Goal: Transaction & Acquisition: Book appointment/travel/reservation

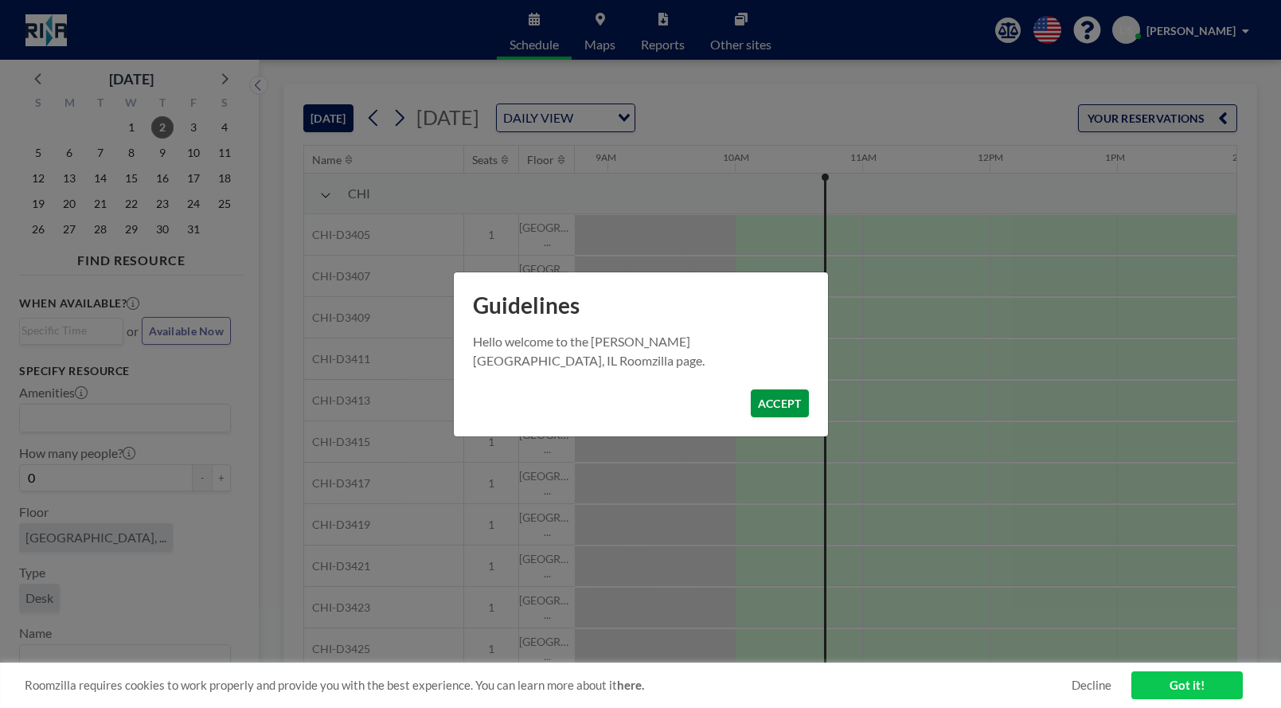
scroll to position [0, 1146]
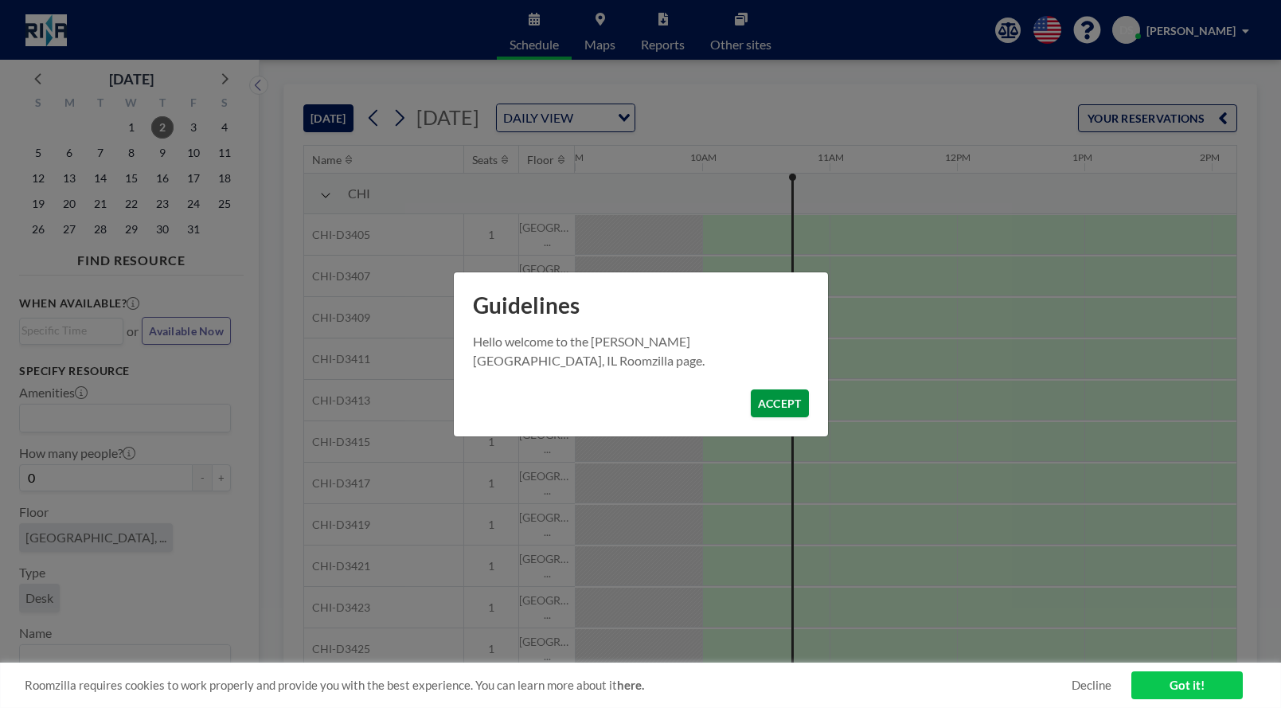
click at [774, 405] on button "ACCEPT" at bounding box center [779, 403] width 58 height 28
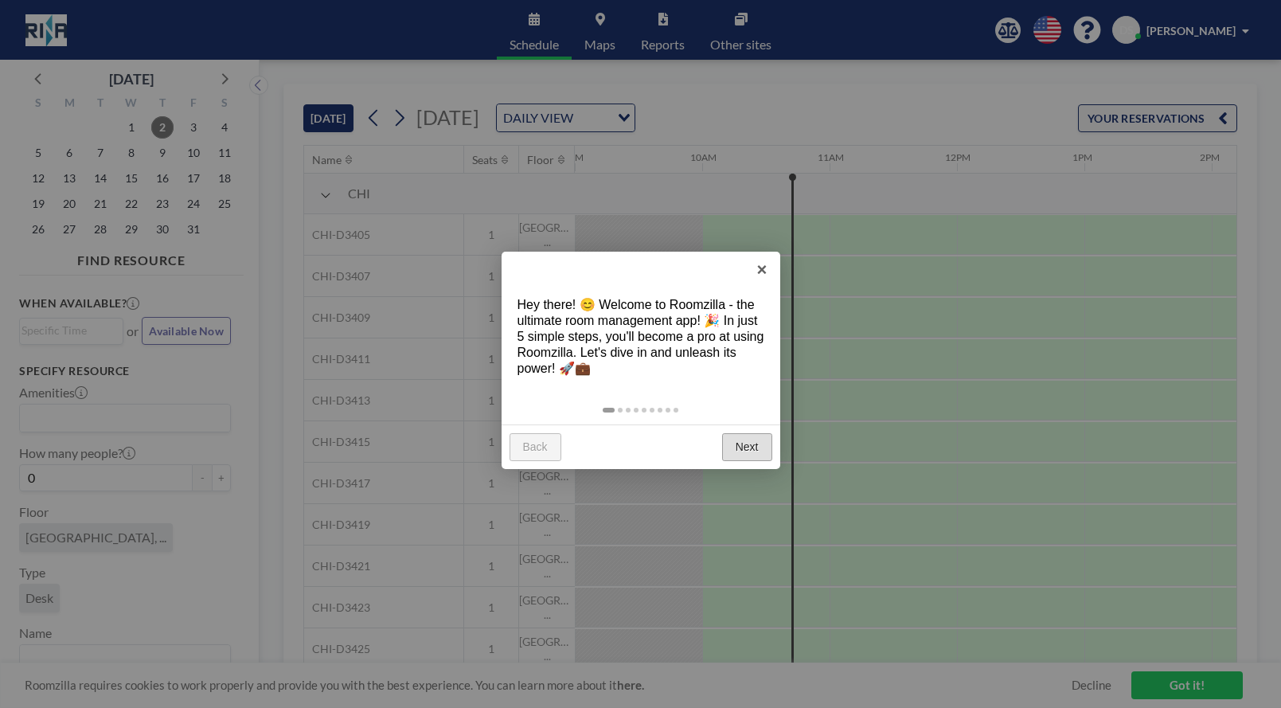
click at [739, 433] on link "Next" at bounding box center [747, 447] width 50 height 29
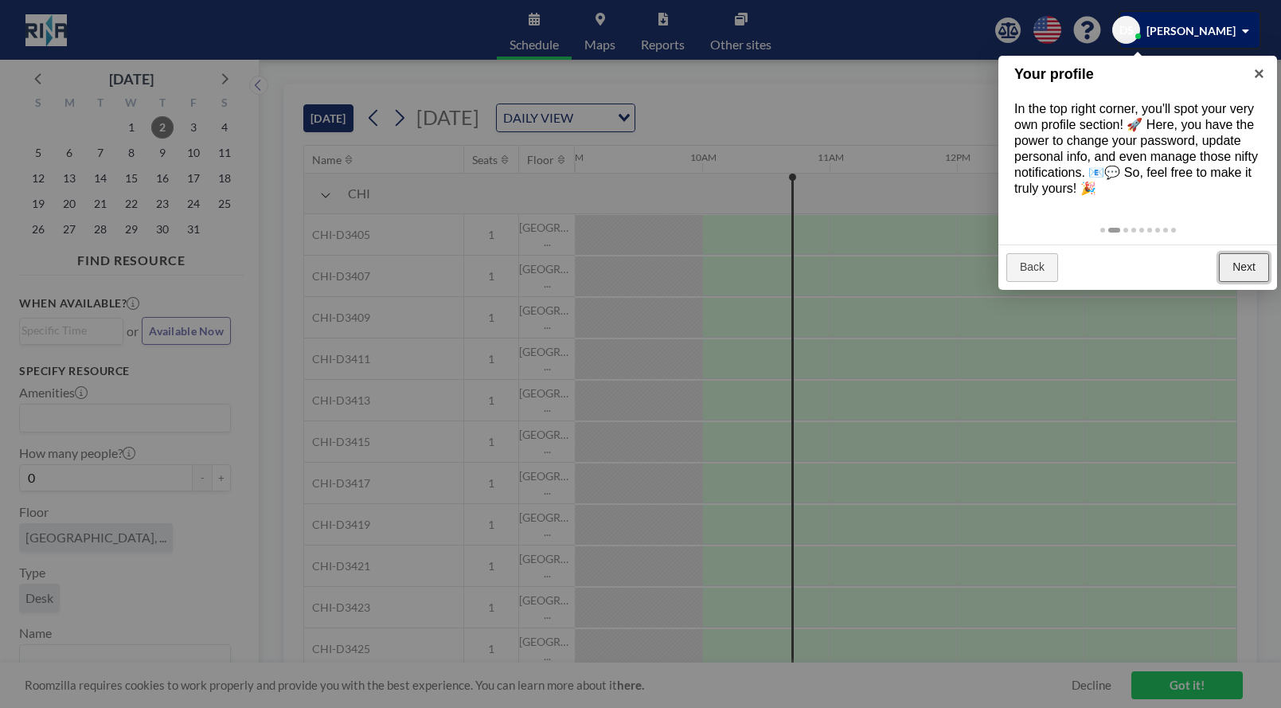
click at [1242, 267] on link "Next" at bounding box center [1243, 267] width 50 height 29
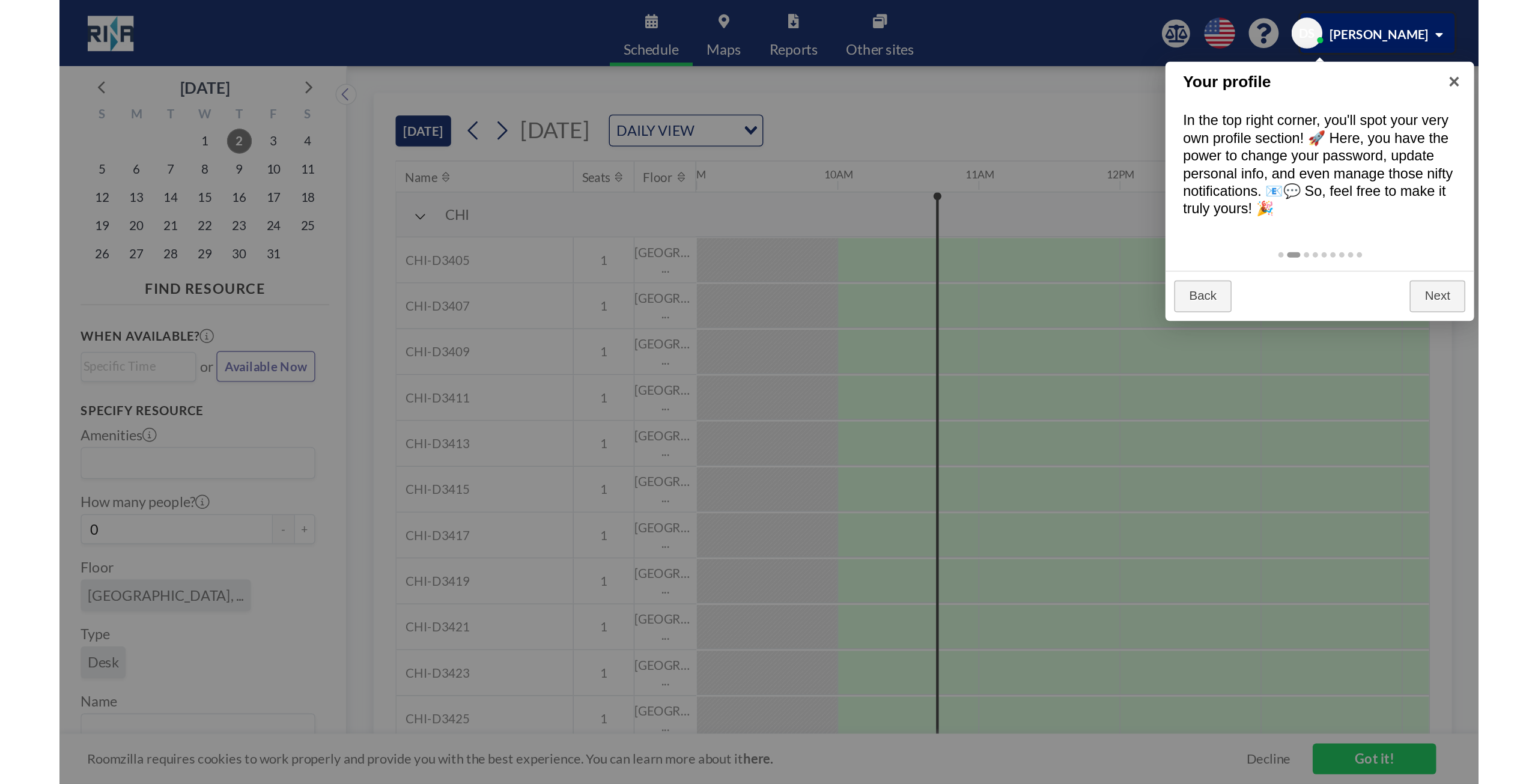
scroll to position [31, 865]
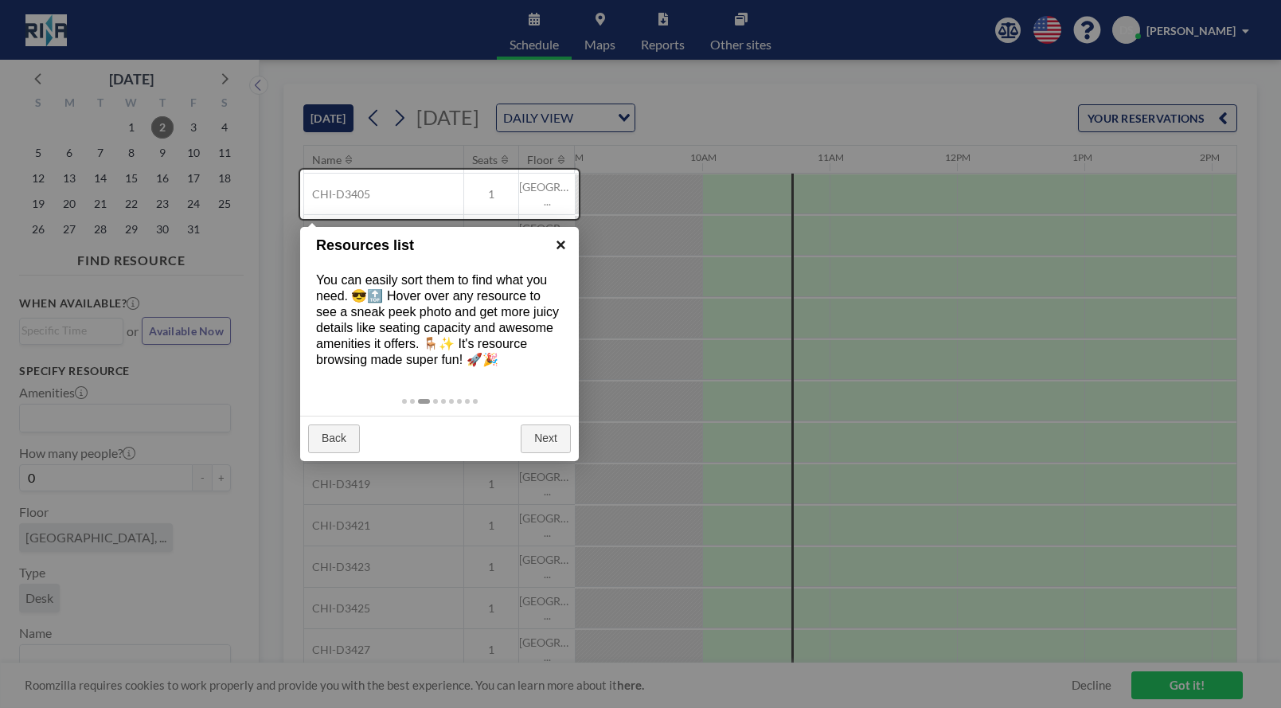
click at [563, 246] on link "×" at bounding box center [561, 245] width 36 height 36
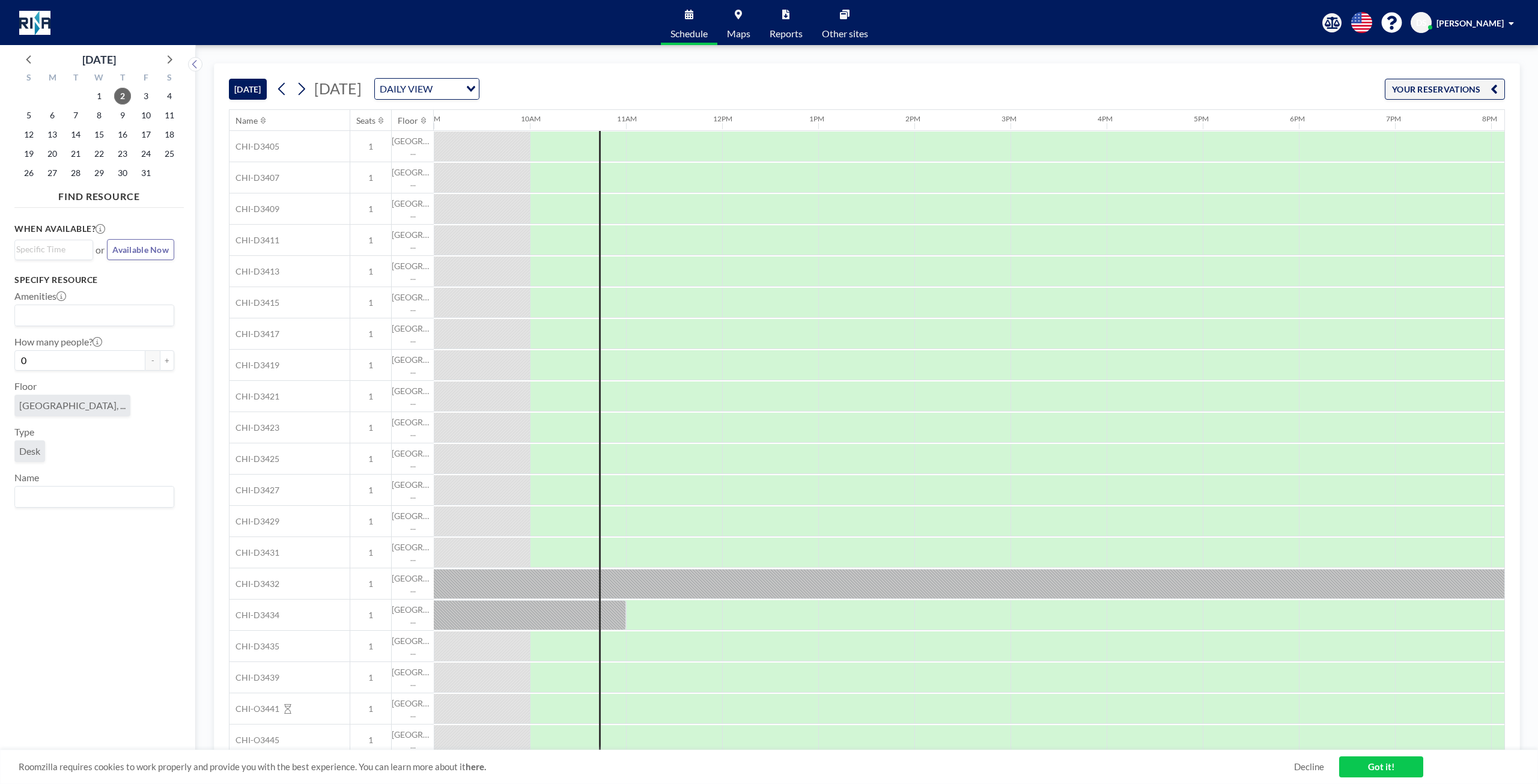
click at [362, 88] on span "[DATE]" at bounding box center [337, 88] width 48 height 18
click at [459, 88] on input "Search for option" at bounding box center [448, 88] width 23 height 16
click at [687, 81] on div "TODAY Thursday, October 2, 2025 DAILY VIEW Loading... YOUR RESERVATIONS" at bounding box center [867, 86] width 1276 height 45
click at [171, 57] on icon at bounding box center [168, 59] width 16 height 16
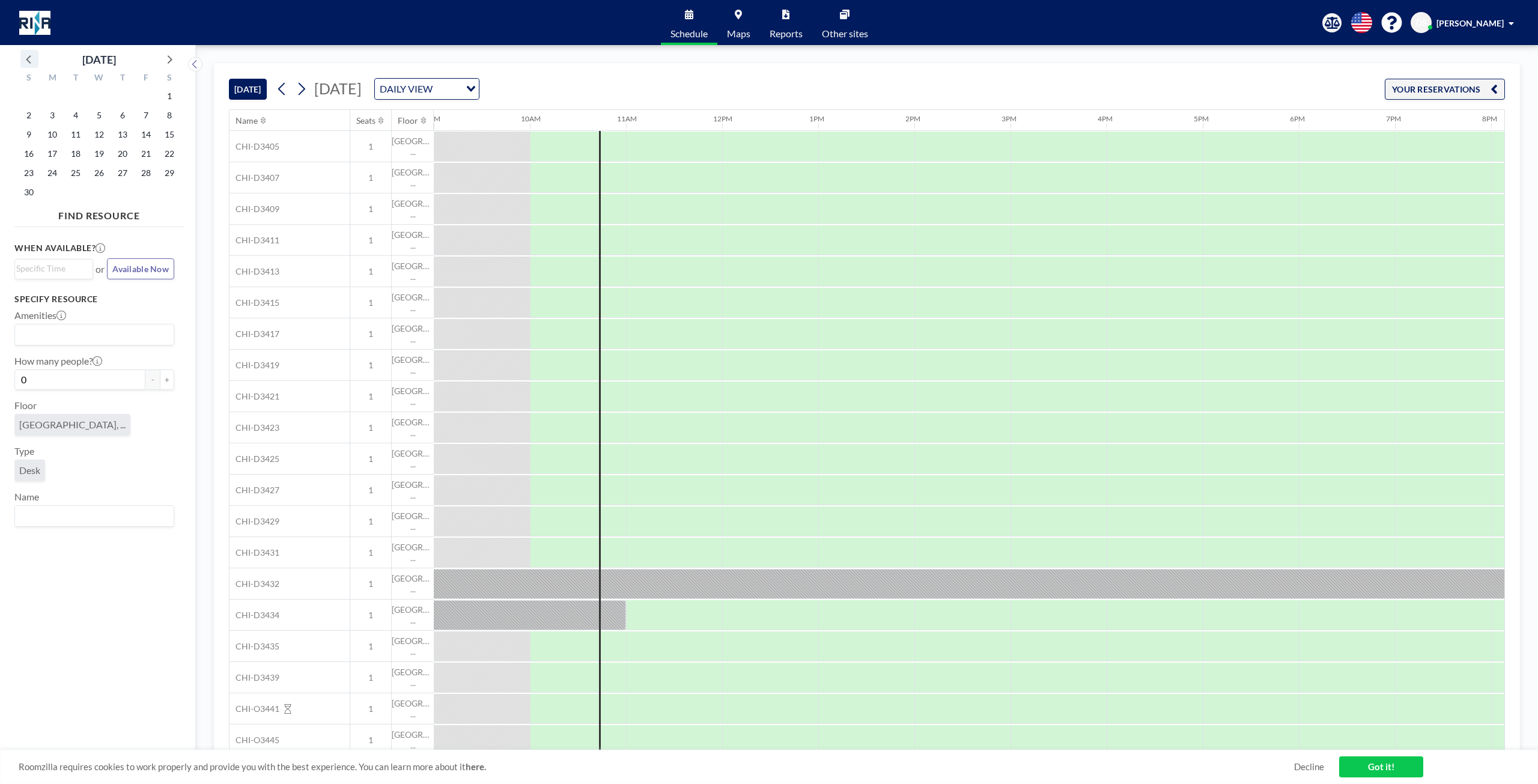
click at [25, 61] on icon at bounding box center [29, 59] width 16 height 16
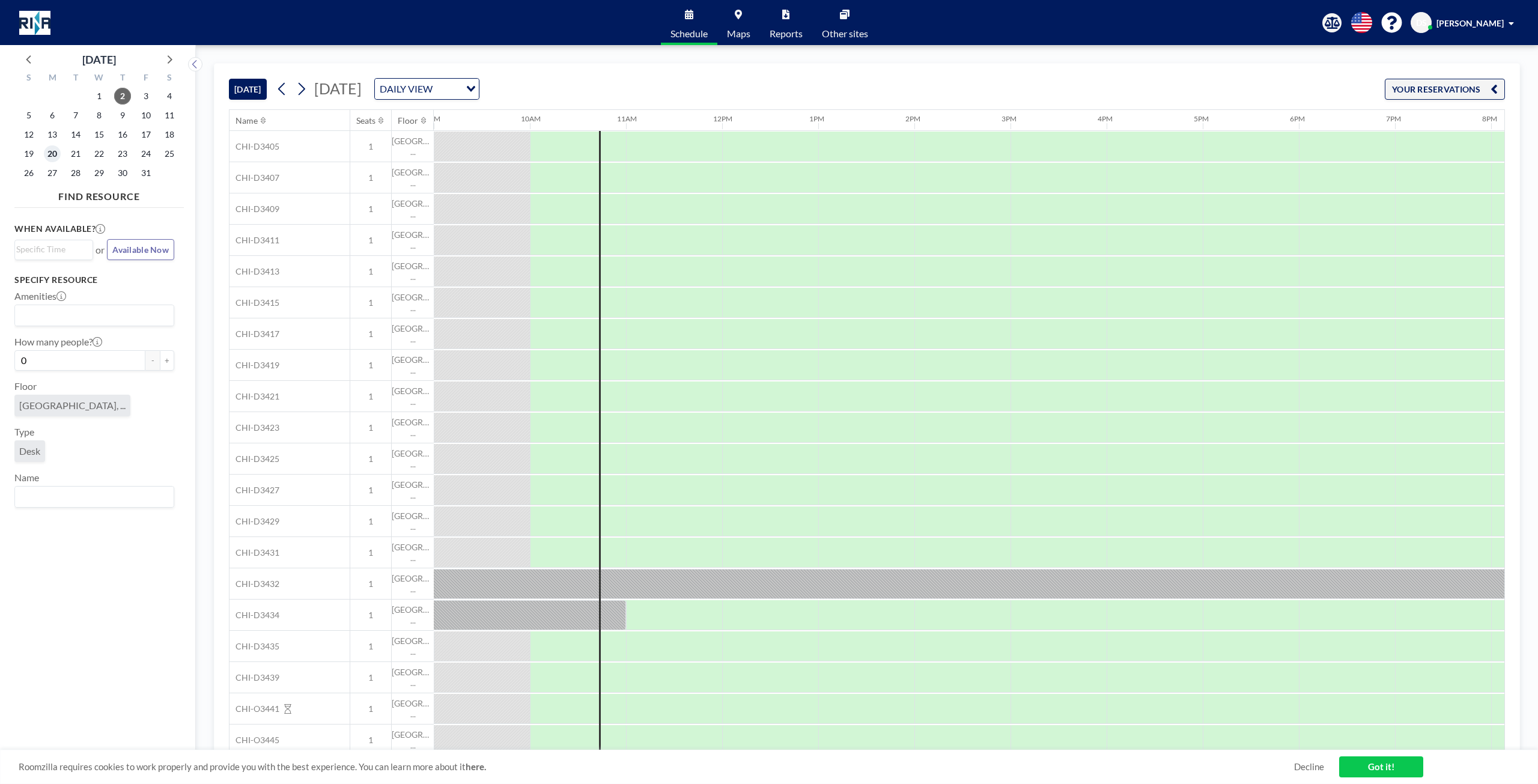
click at [54, 155] on span "20" at bounding box center [52, 154] width 17 height 17
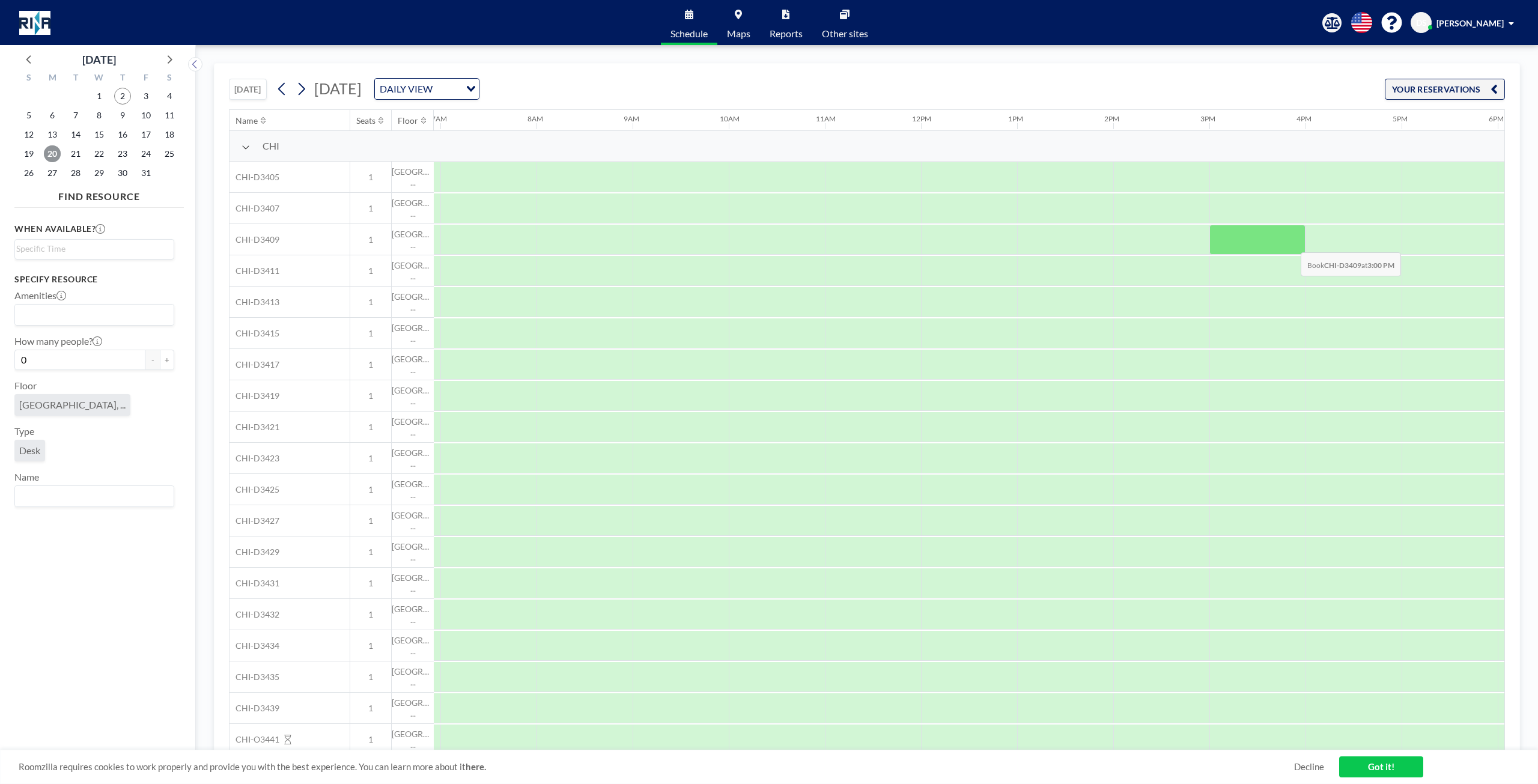
scroll to position [0, 673]
click at [48, 313] on input "Search for option" at bounding box center [91, 315] width 151 height 16
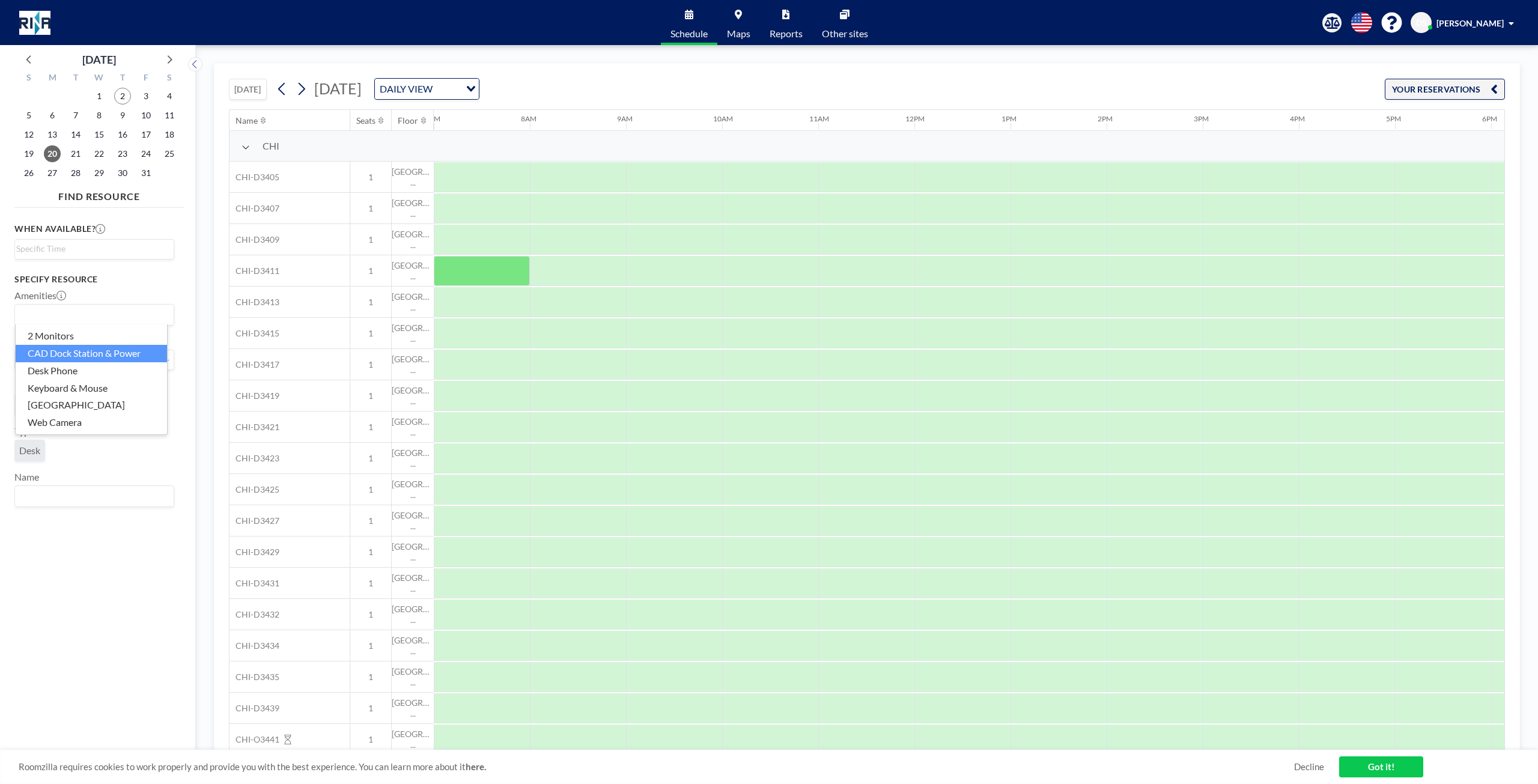
click at [93, 347] on li "CAD Dock Station & Power" at bounding box center [91, 353] width 152 height 17
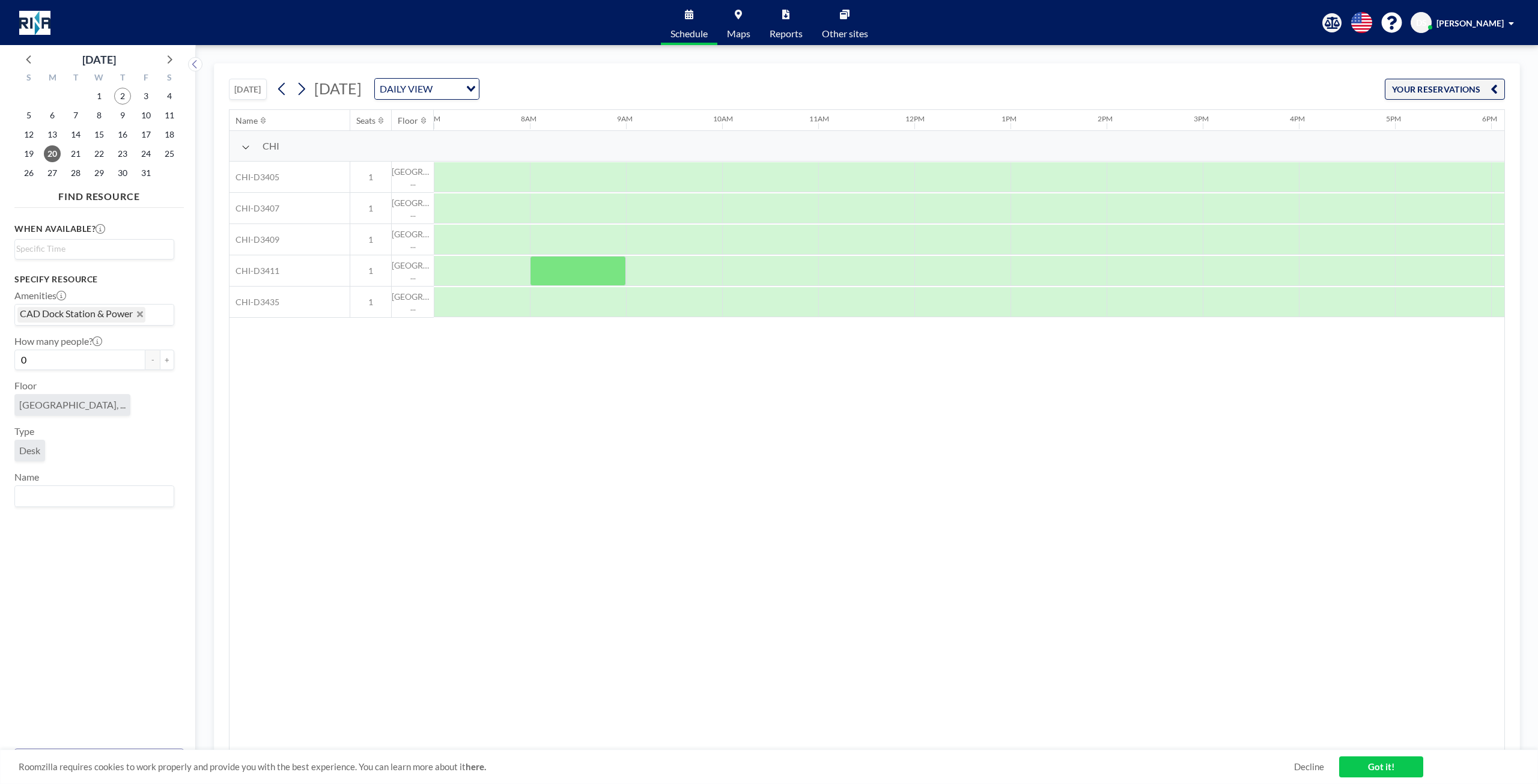
click at [735, 29] on span "Maps" at bounding box center [738, 33] width 23 height 10
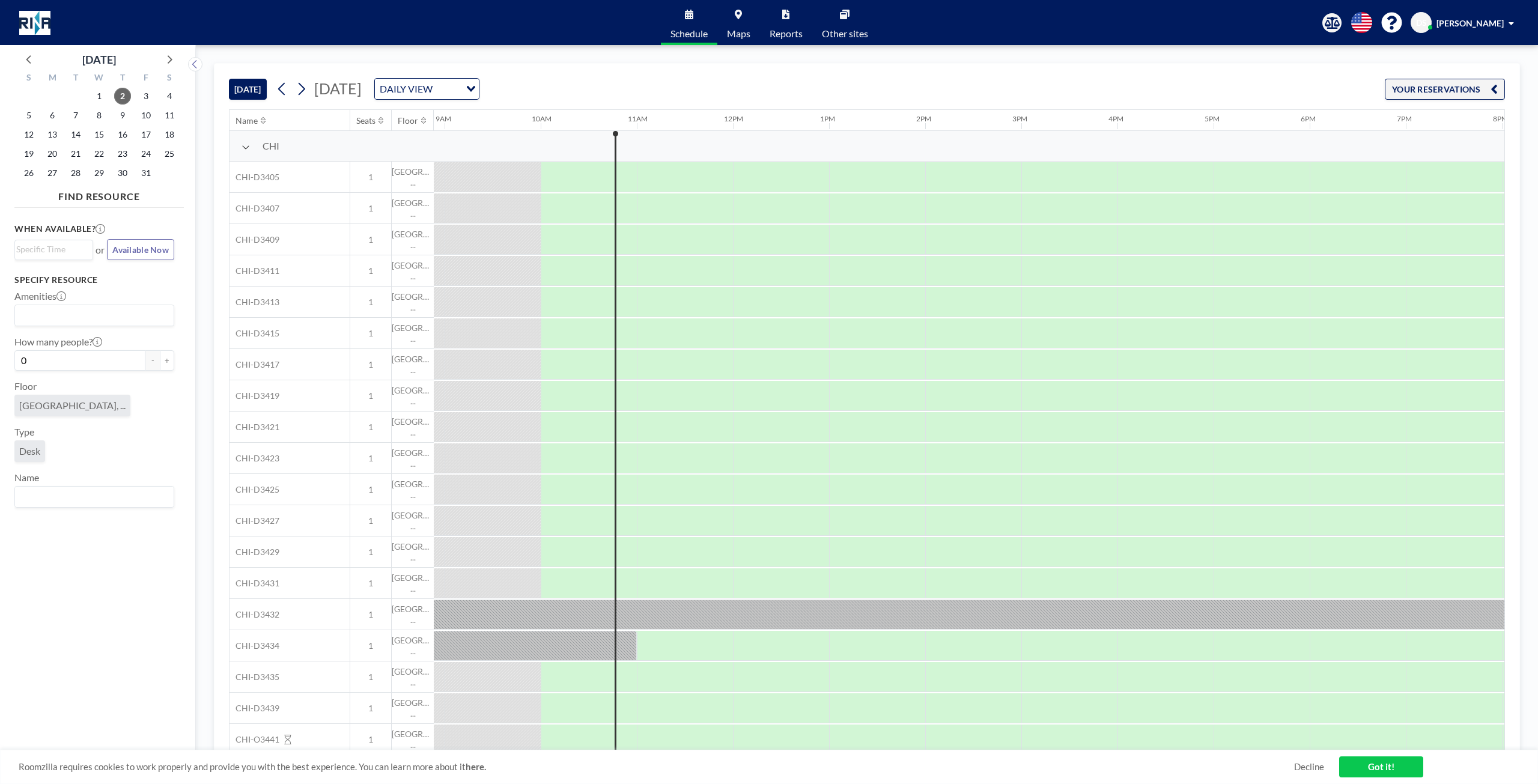
scroll to position [0, 865]
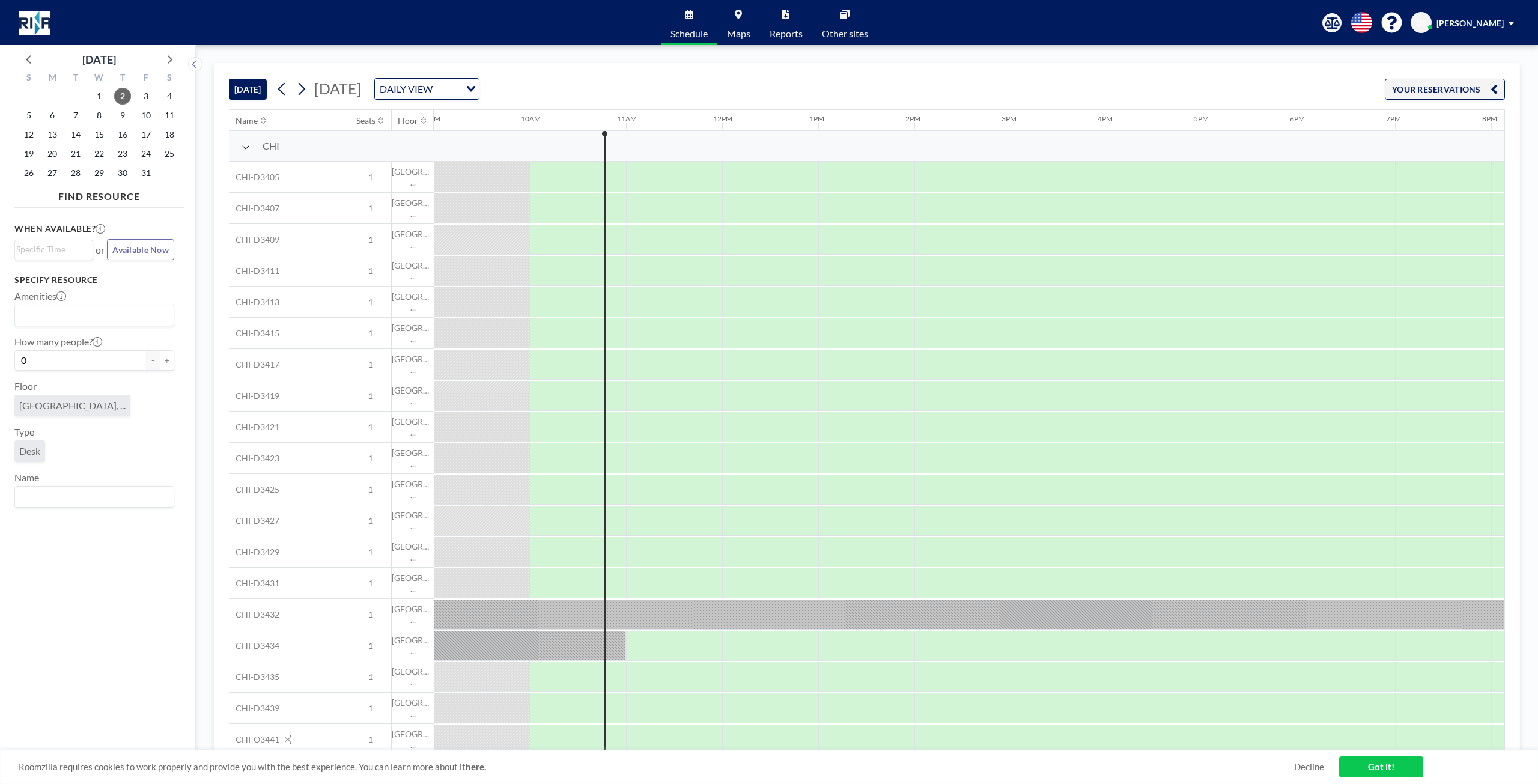
click at [362, 89] on span "[DATE]" at bounding box center [337, 88] width 48 height 18
click at [305, 92] on icon at bounding box center [302, 89] width 7 height 13
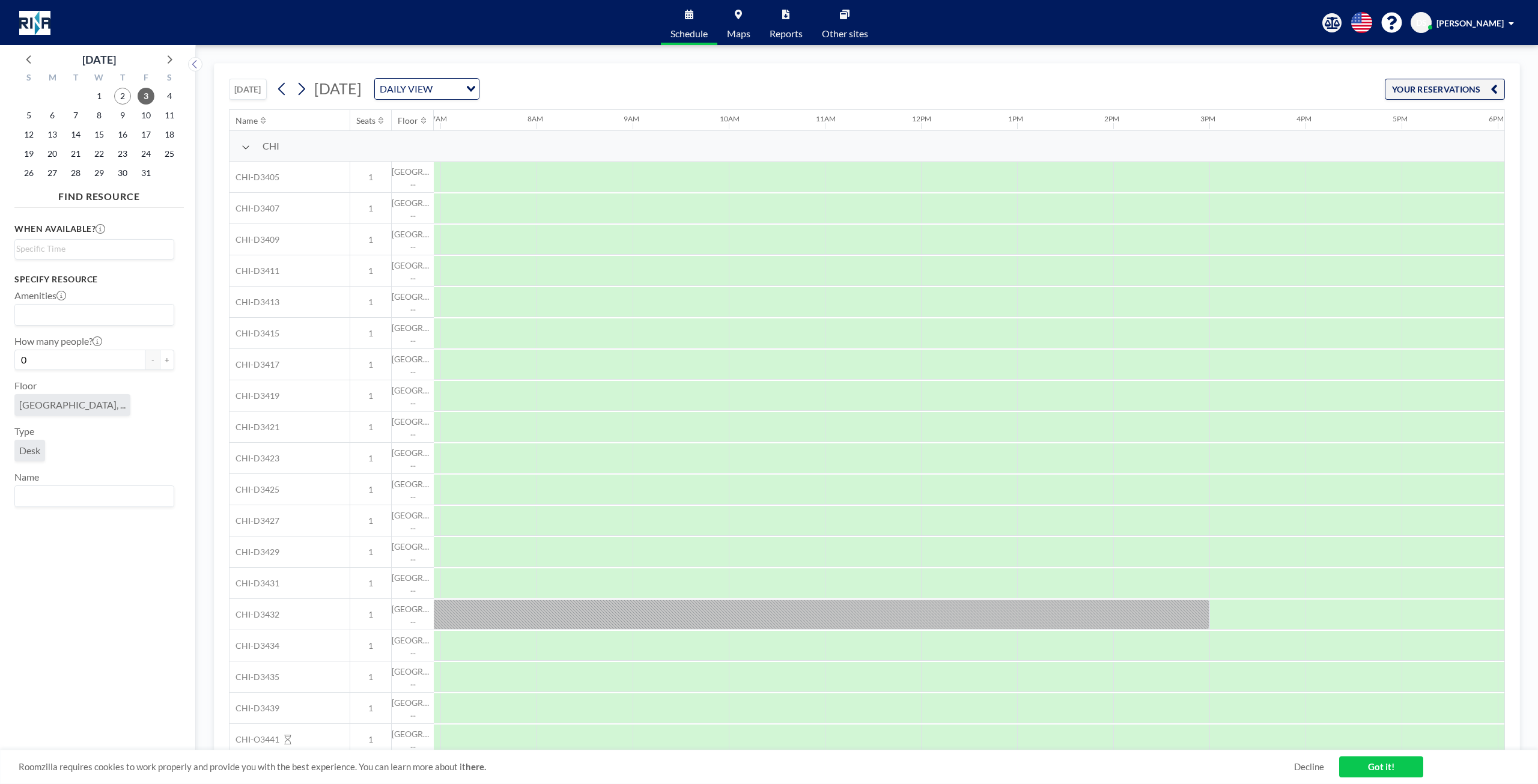
scroll to position [0, 673]
click at [362, 90] on span "Friday, October 3, 2025" at bounding box center [337, 88] width 48 height 18
drag, startPoint x: 55, startPoint y: 152, endPoint x: 96, endPoint y: 155, distance: 41.1
click at [56, 152] on span "20" at bounding box center [52, 154] width 17 height 17
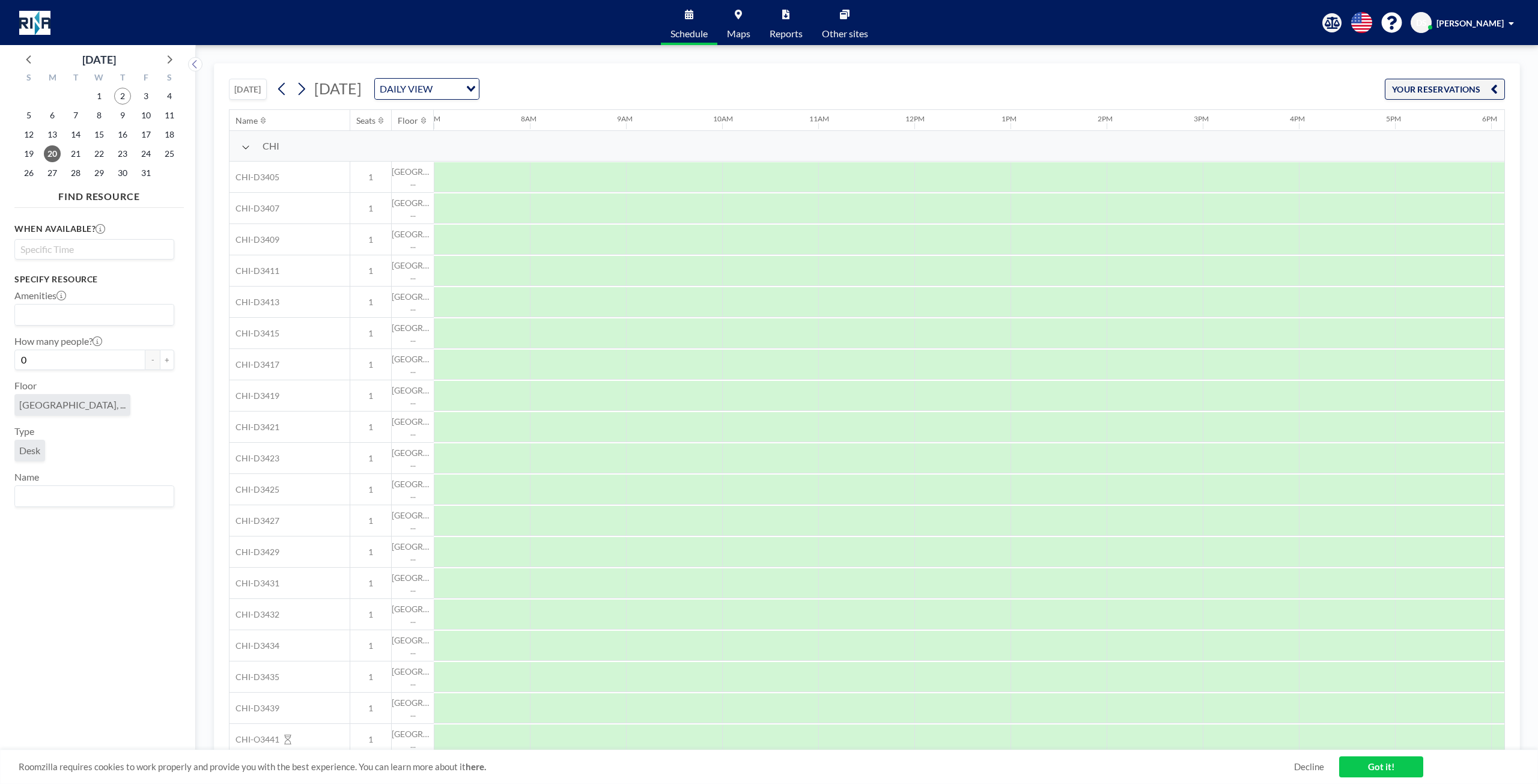
click at [122, 251] on input "Search for option" at bounding box center [91, 249] width 151 height 14
click at [173, 225] on div "When available? Loading... 12:00 am 12:30 am 1:00 am 1:30 am 2:00 am 2:30 am 3:…" at bounding box center [99, 486] width 169 height 547
click at [108, 315] on input "Search for option" at bounding box center [91, 315] width 151 height 16
click at [108, 352] on li "CAD Dock Station & Power" at bounding box center [91, 353] width 152 height 17
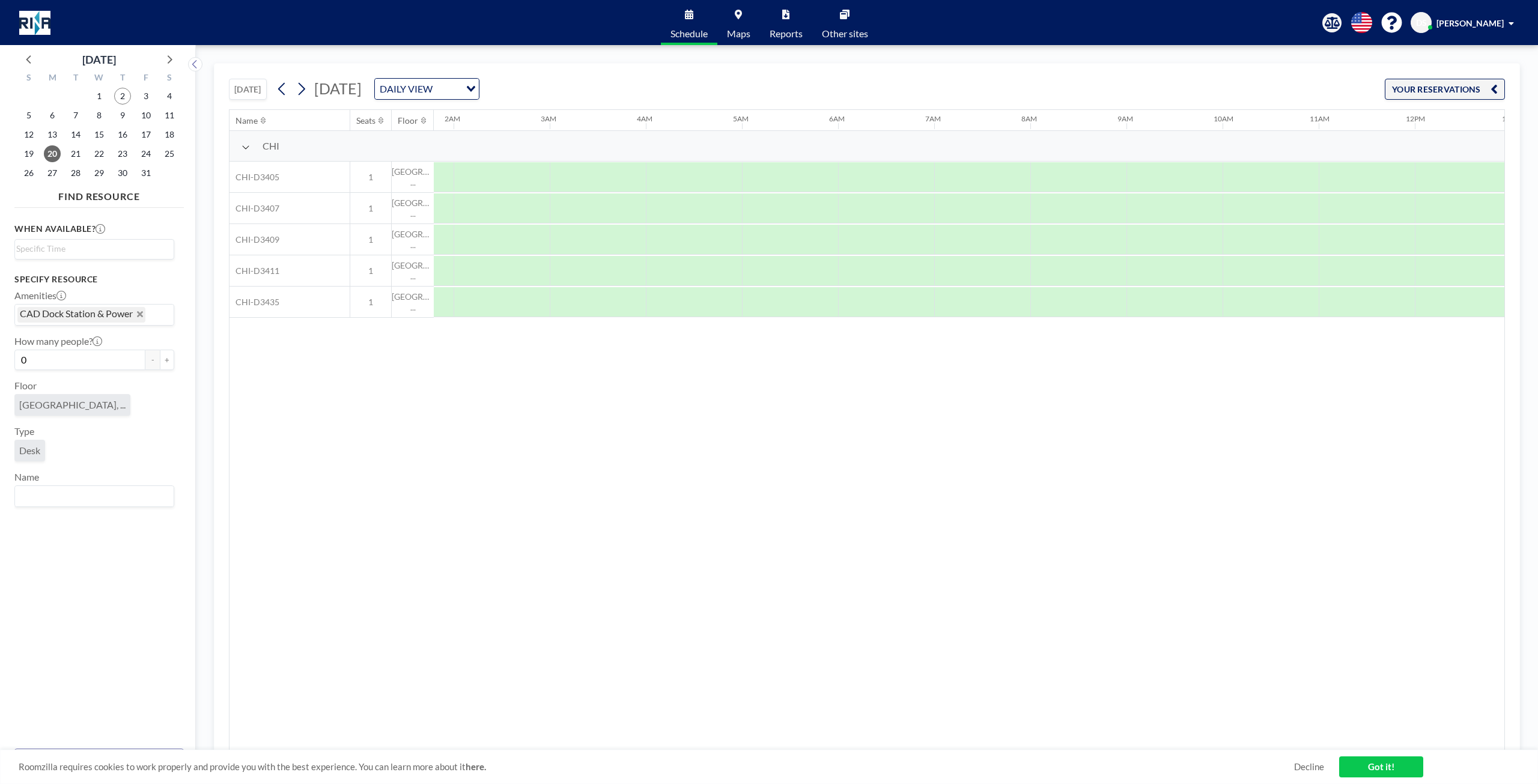
scroll to position [0, 0]
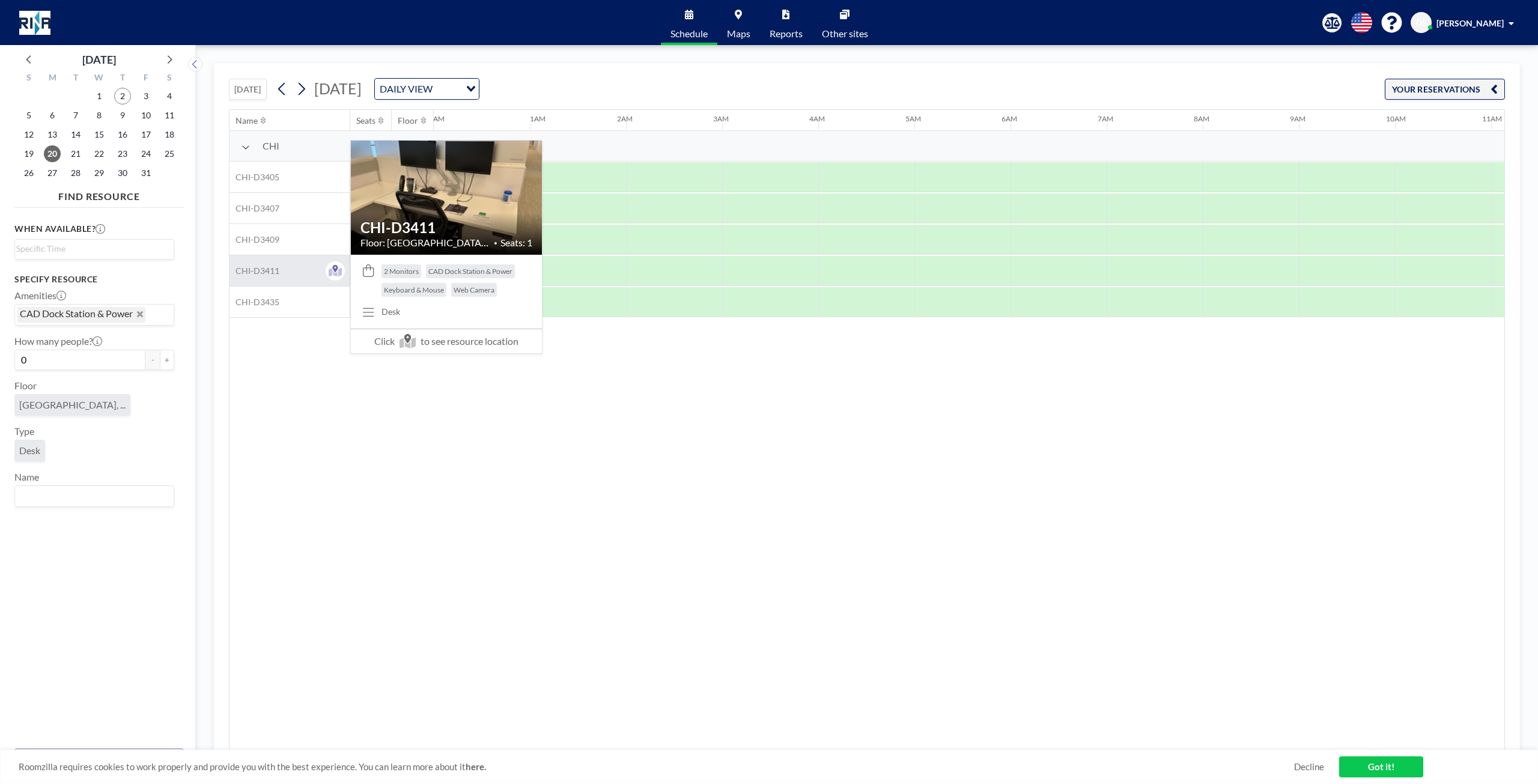
click at [256, 268] on span "CHI-D3411" at bounding box center [254, 271] width 50 height 11
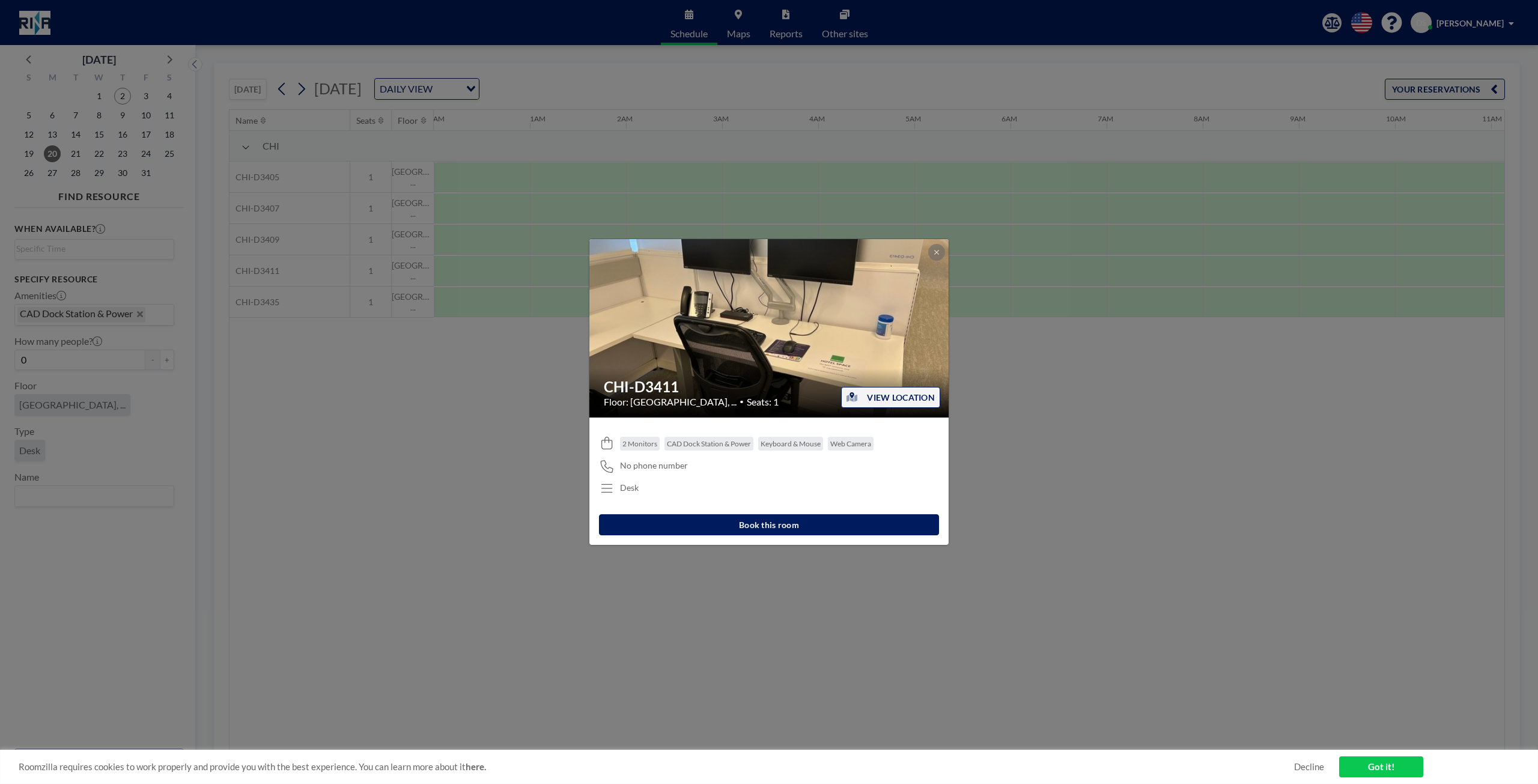
click at [889, 398] on button "VIEW LOCATION" at bounding box center [890, 398] width 99 height 21
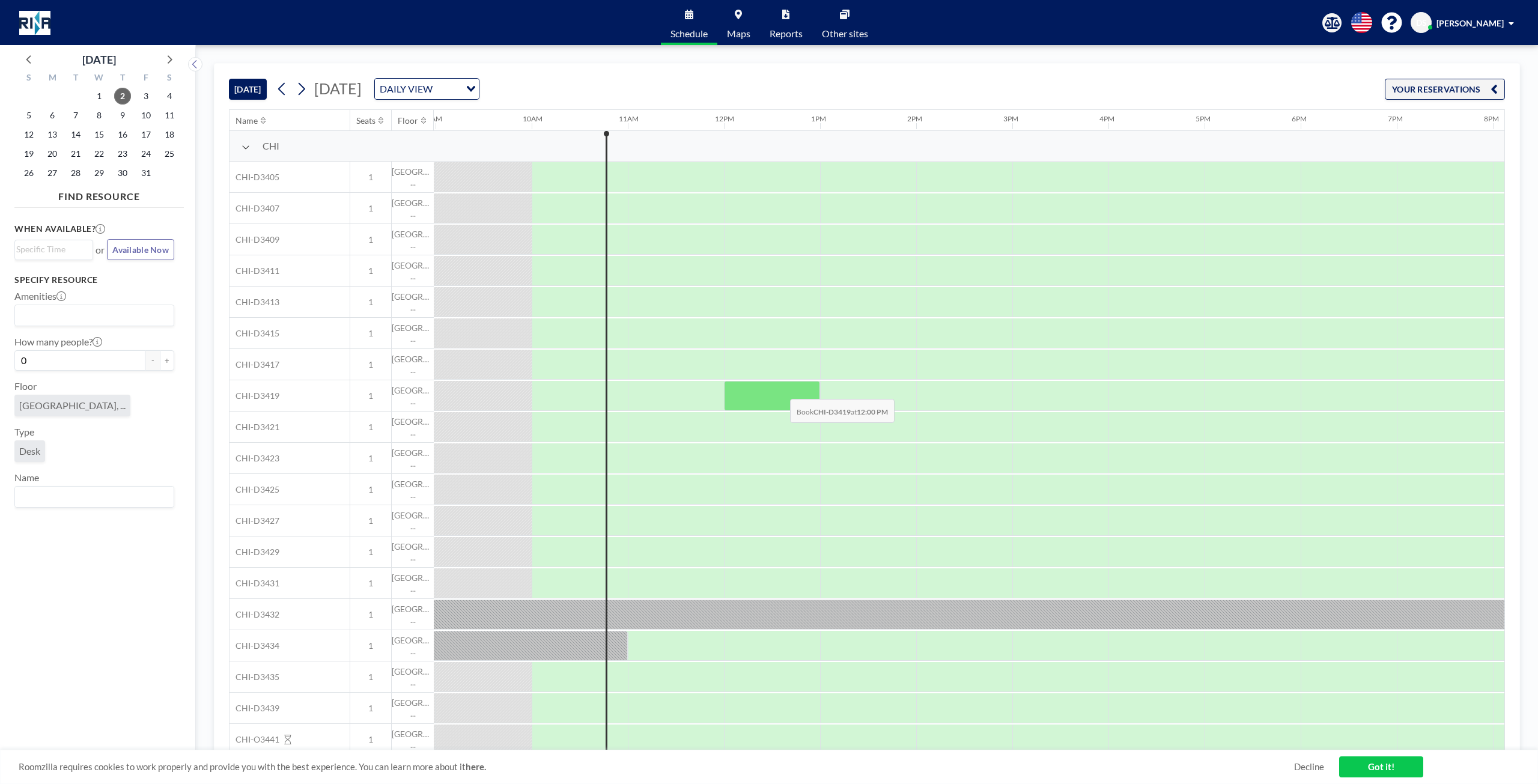
scroll to position [0, 865]
click at [57, 149] on span "20" at bounding box center [52, 154] width 17 height 17
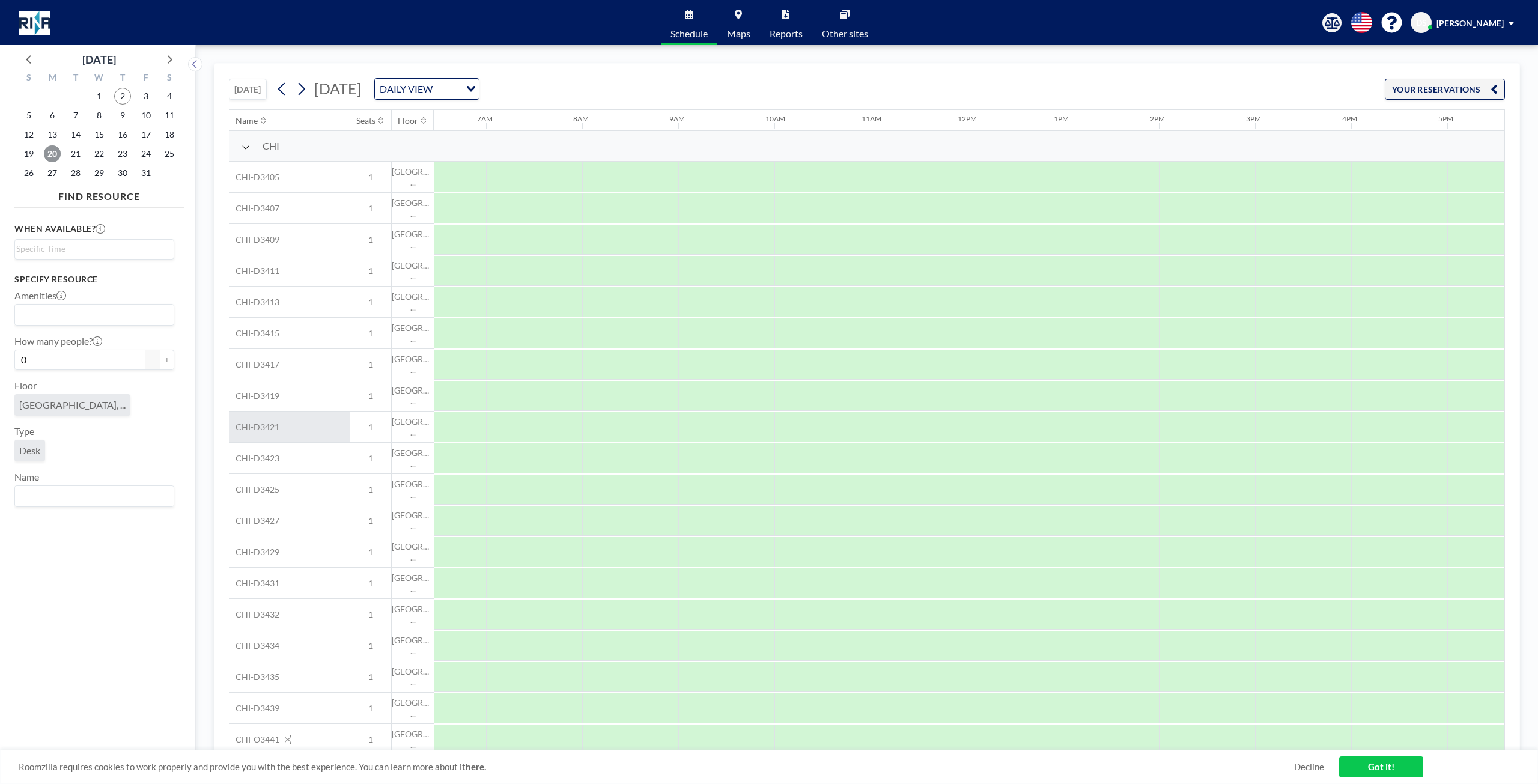
scroll to position [0, 673]
click at [84, 332] on div "Specify resource Amenities Loading... How many people? 0 - + Floor [GEOGRAPHIC_…" at bounding box center [94, 390] width 160 height 233
click at [89, 324] on div "Loading..." at bounding box center [94, 315] width 159 height 20
click at [79, 355] on li "CAD Dock Station & Power" at bounding box center [91, 353] width 152 height 17
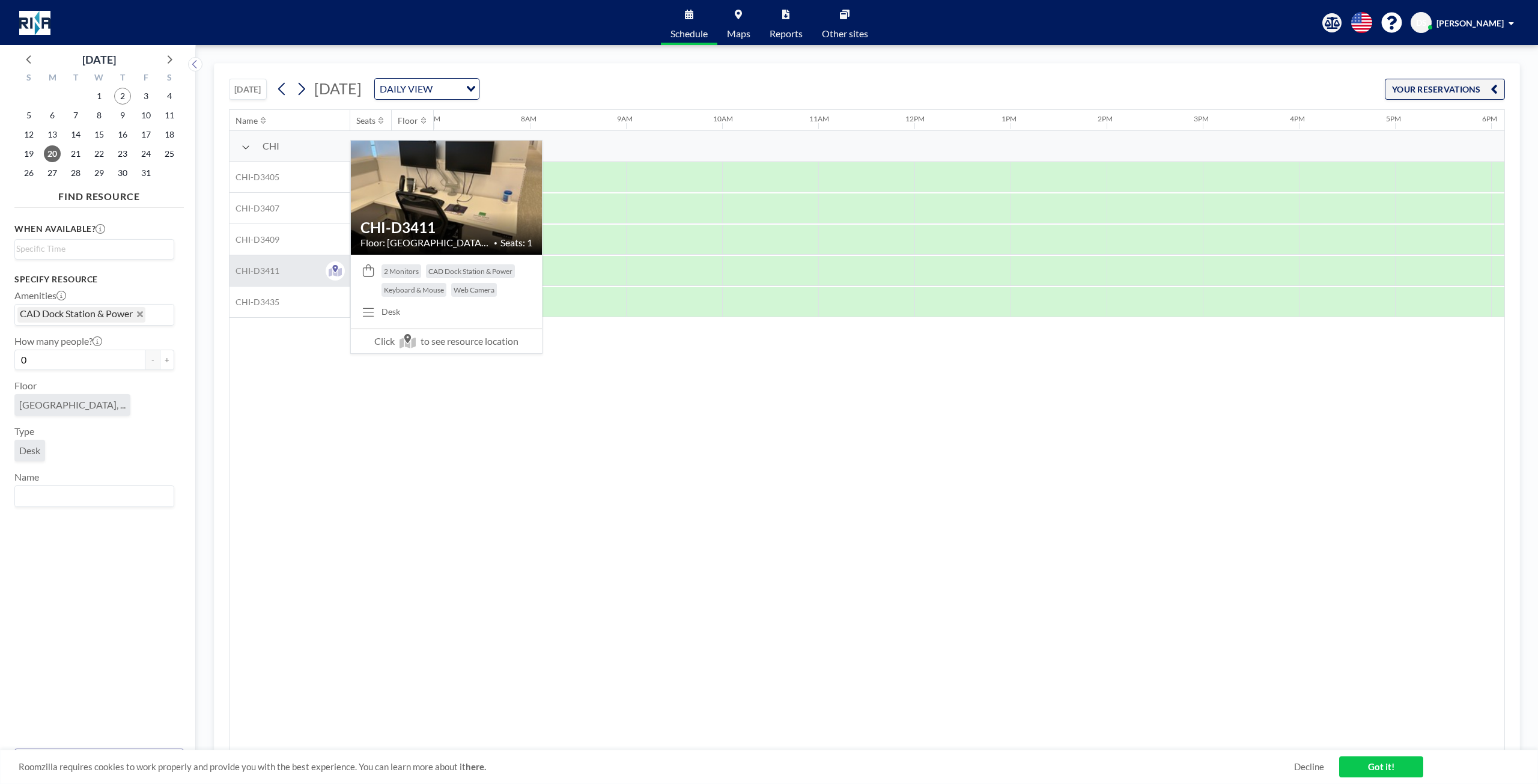
click at [251, 272] on span "CHI-D3411" at bounding box center [254, 271] width 50 height 11
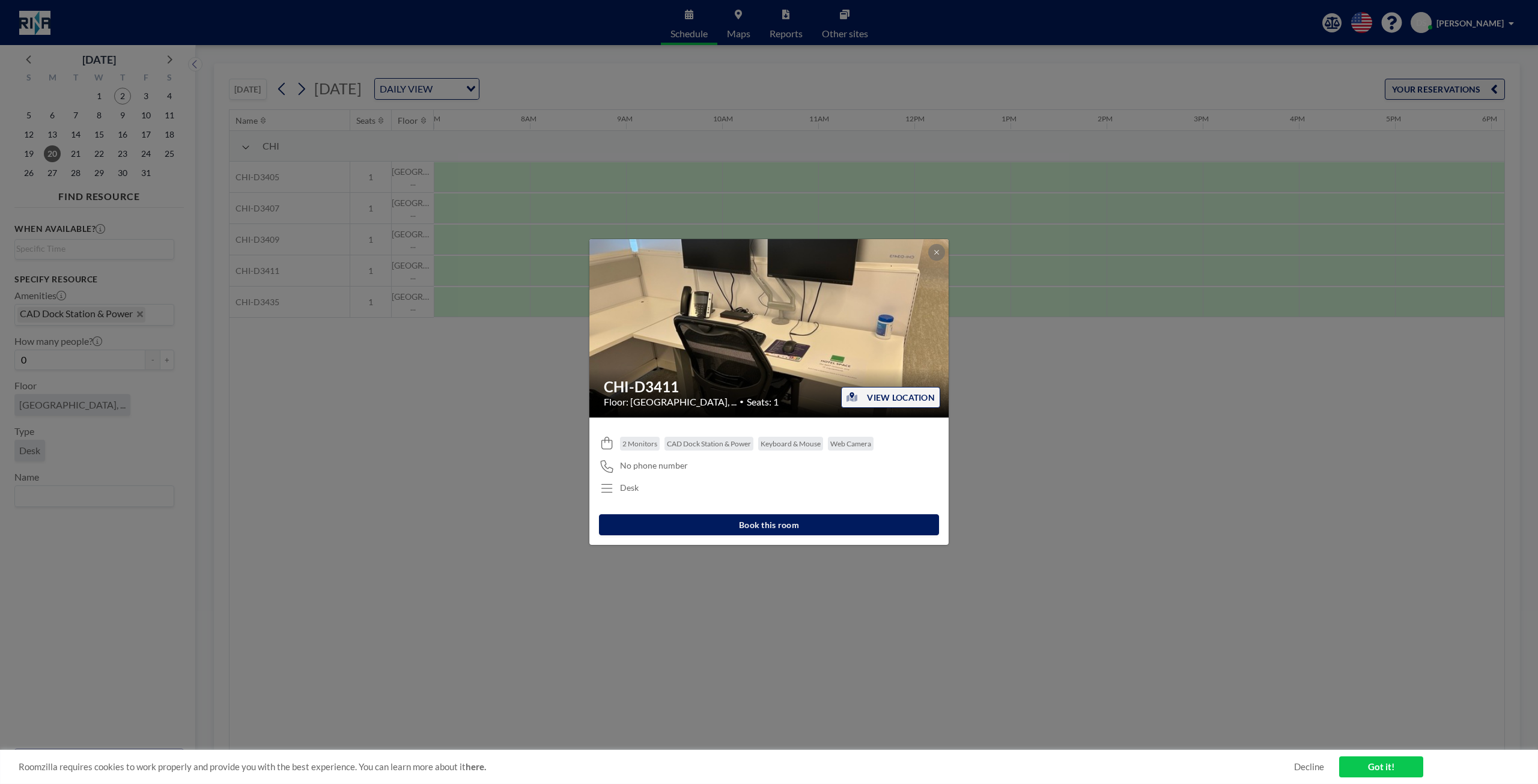
click at [738, 529] on button "Book this room" at bounding box center [769, 524] width 340 height 21
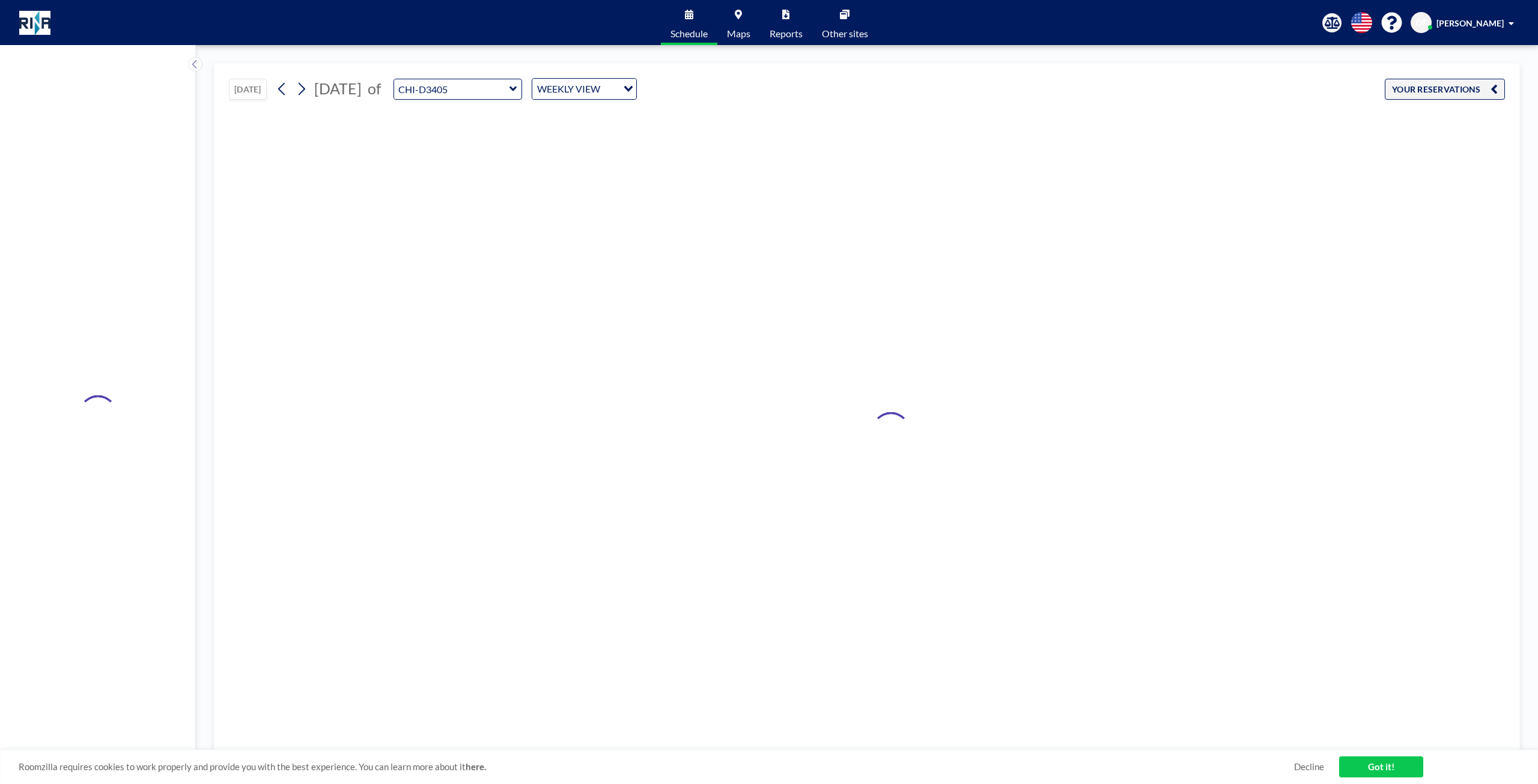
type input "CHI-D3411"
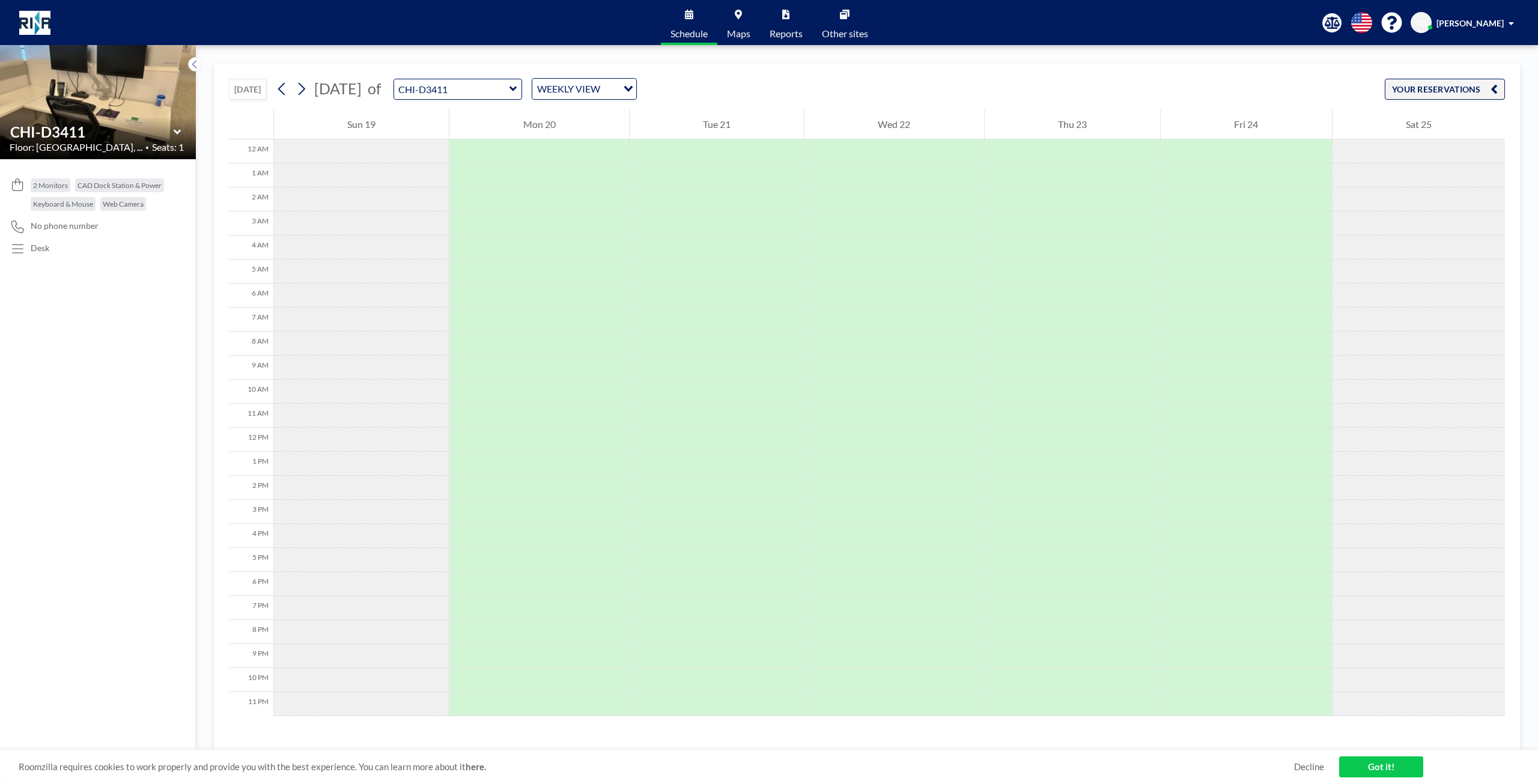
click at [1372, 767] on link "Got it!" at bounding box center [1381, 767] width 84 height 21
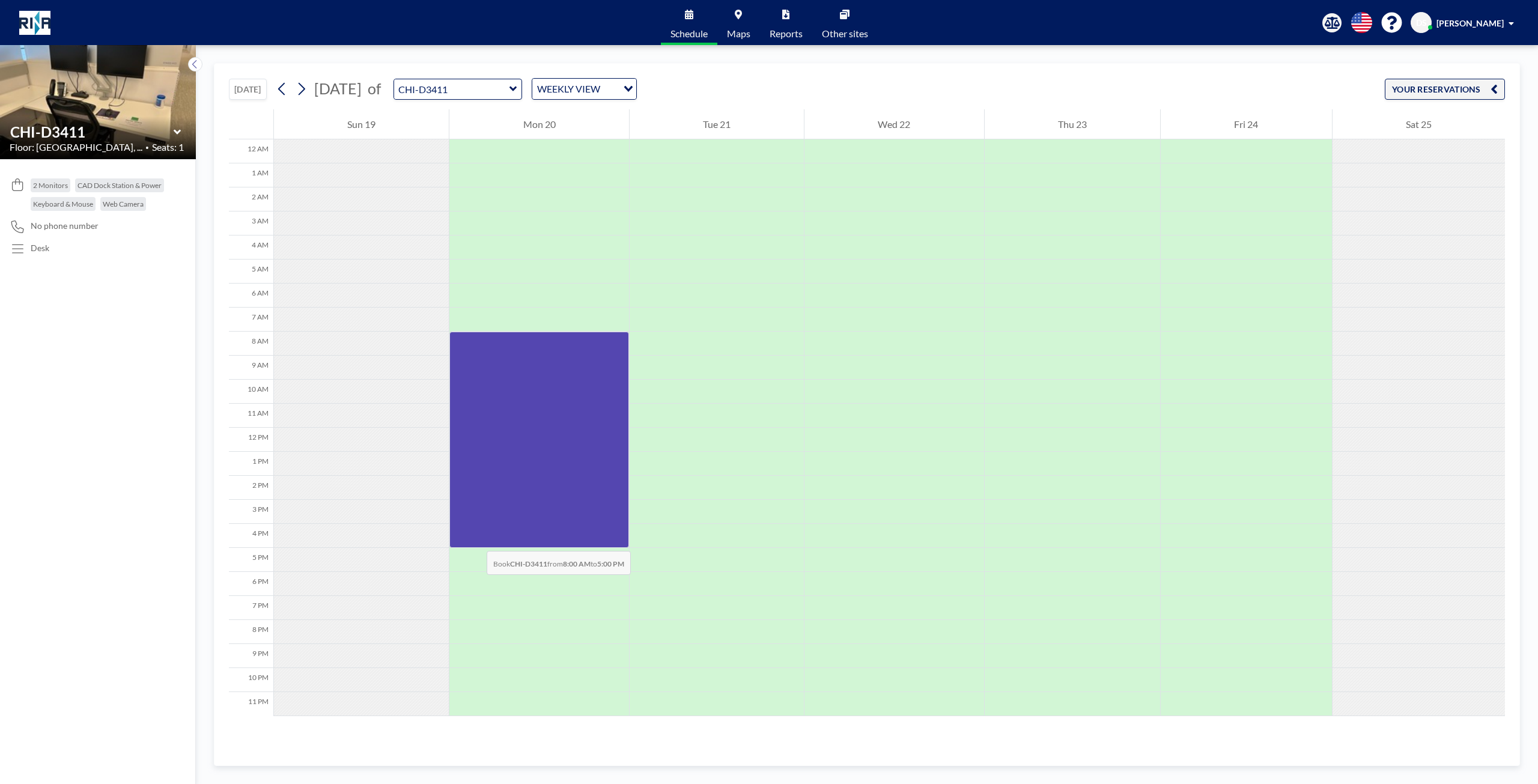
drag, startPoint x: 481, startPoint y: 343, endPoint x: 475, endPoint y: 539, distance: 196.1
click at [475, 539] on div at bounding box center [538, 439] width 179 height 217
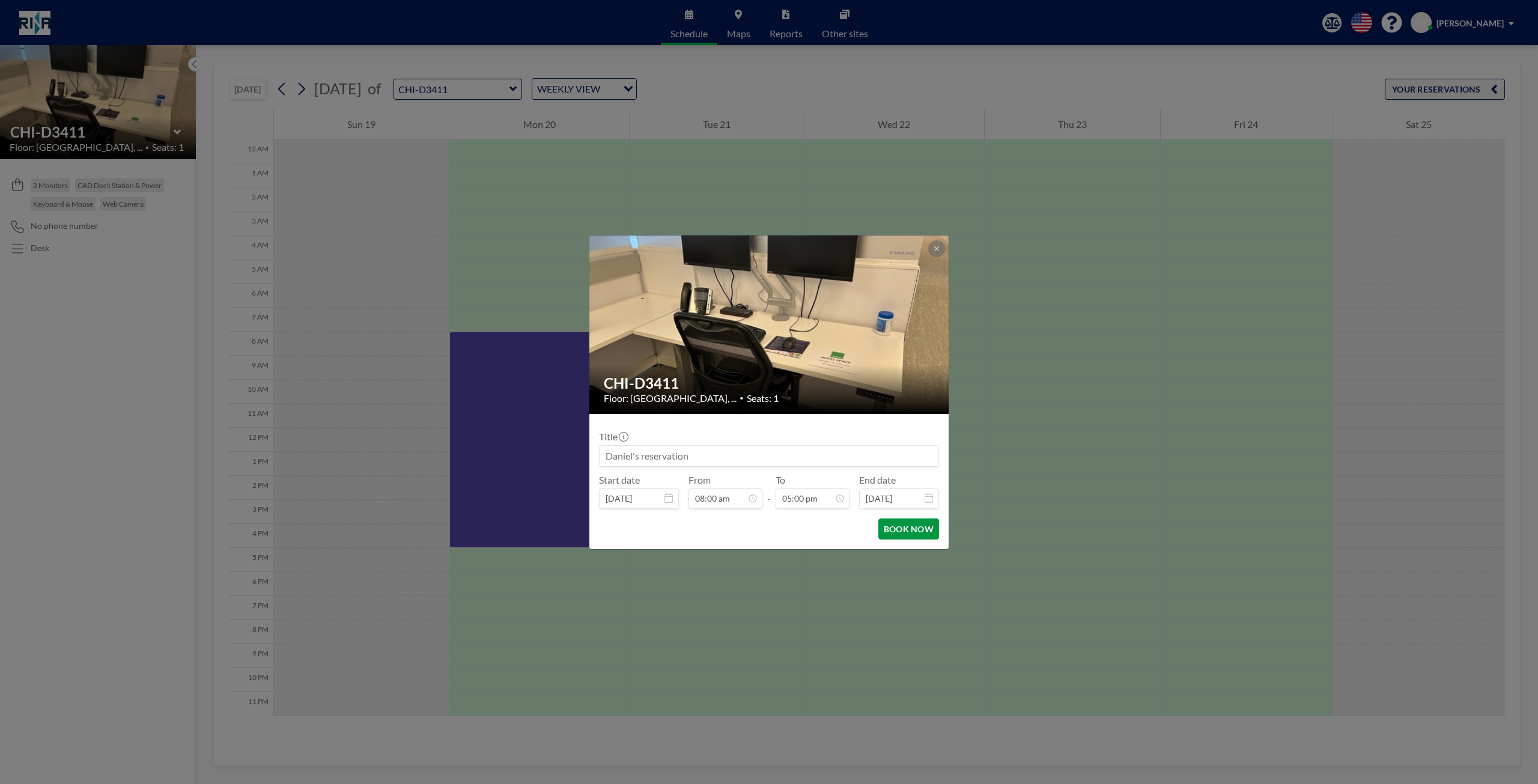
click at [898, 532] on button "BOOK NOW" at bounding box center [909, 529] width 60 height 21
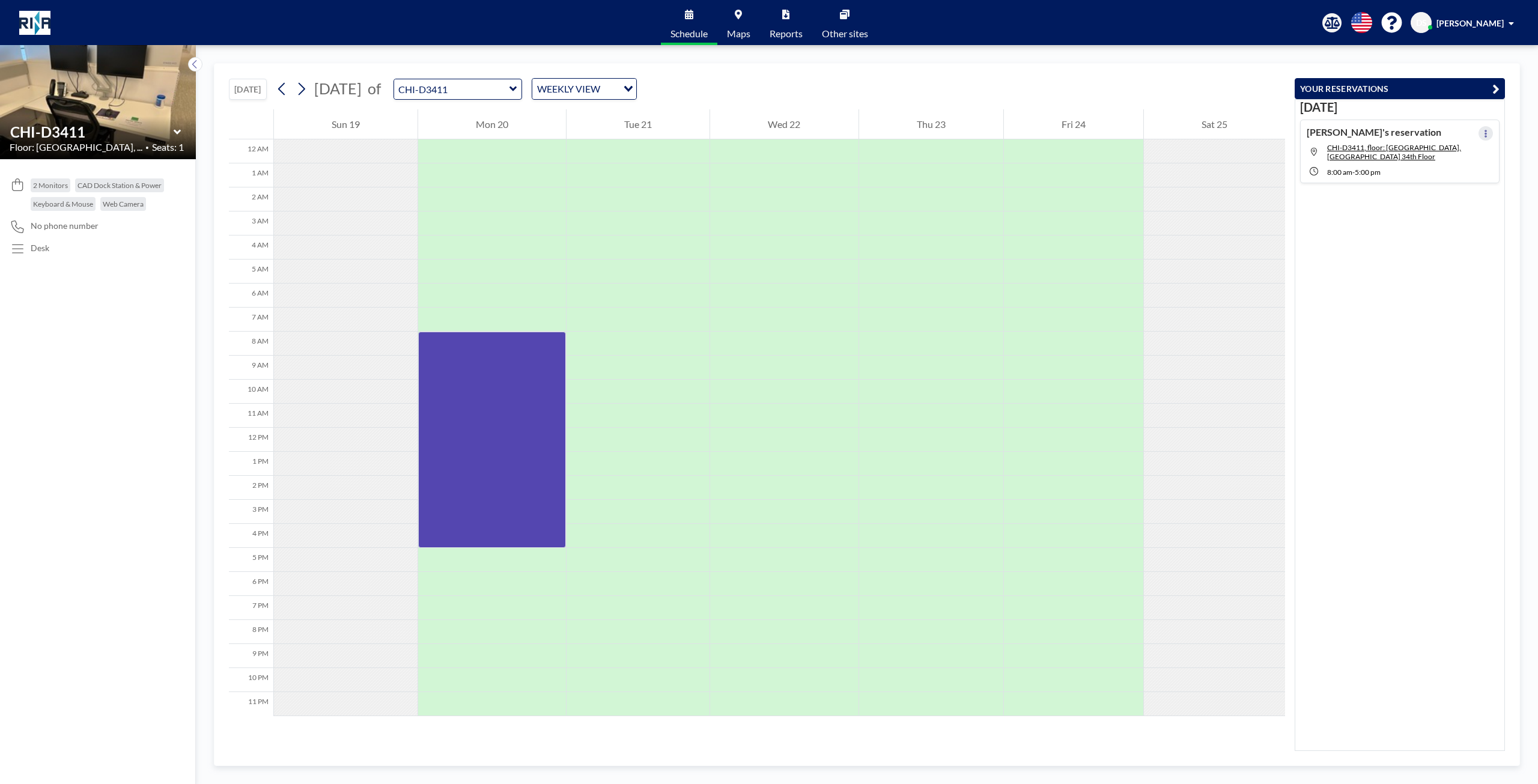
click at [1479, 131] on button at bounding box center [1486, 133] width 14 height 14
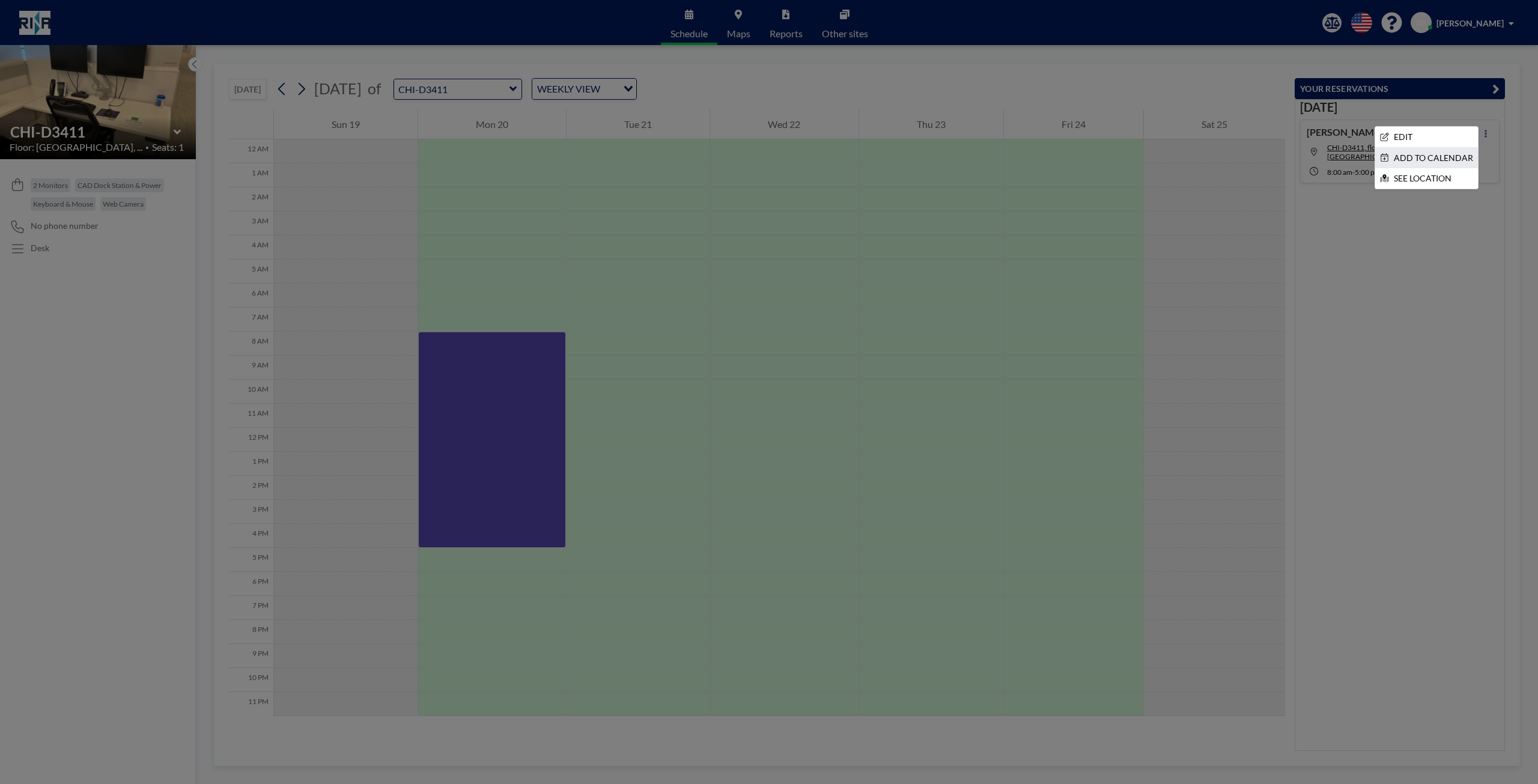
click at [1421, 156] on li "ADD TO CALENDAR" at bounding box center [1427, 158] width 103 height 20
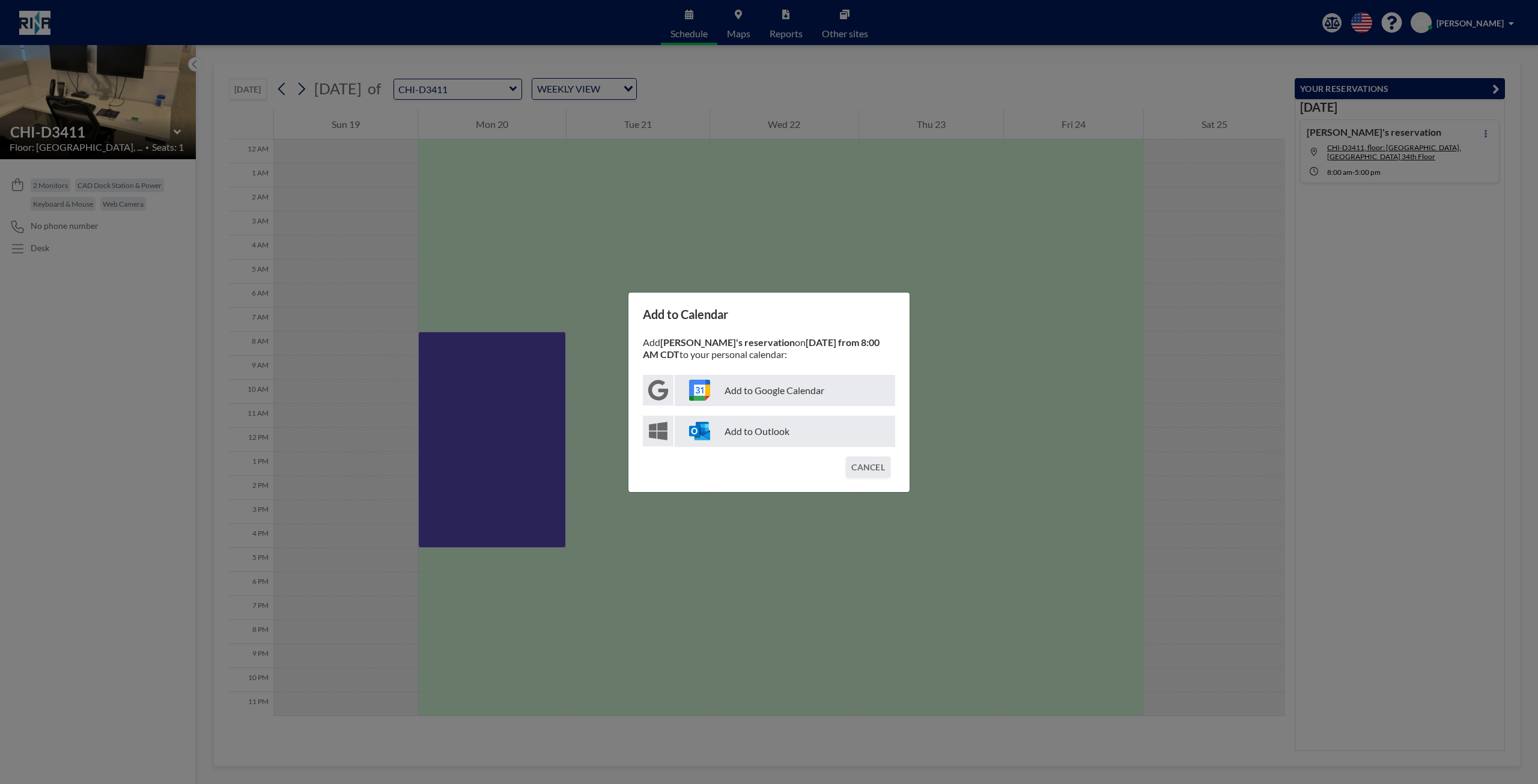
click at [666, 432] on icon at bounding box center [658, 431] width 19 height 19
click at [861, 474] on button "CANCEL" at bounding box center [868, 467] width 45 height 21
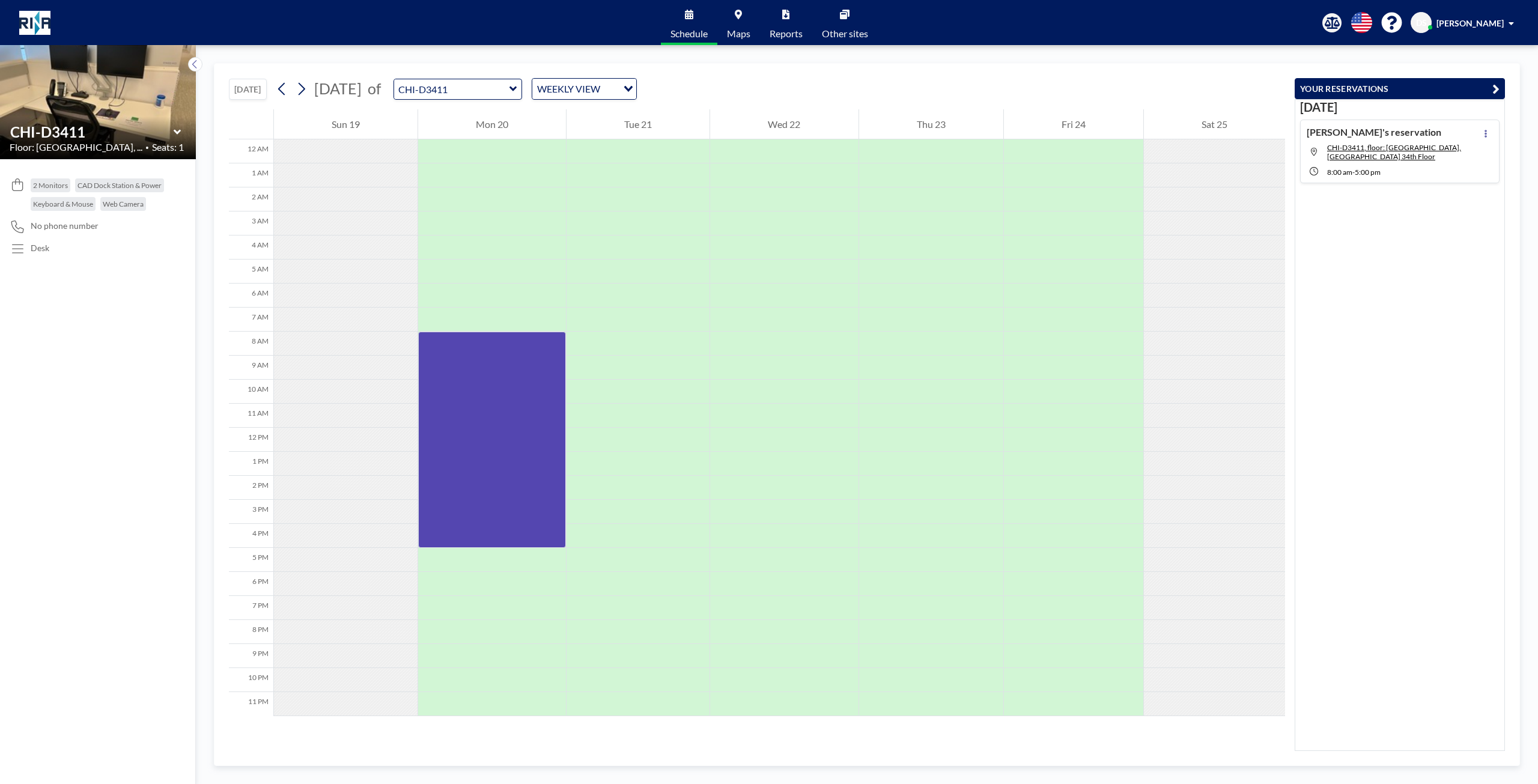
drag, startPoint x: 41, startPoint y: 22, endPoint x: 89, endPoint y: 40, distance: 51.3
click at [41, 22] on img at bounding box center [34, 23] width 31 height 24
click at [42, 17] on img at bounding box center [34, 23] width 31 height 24
click at [737, 35] on span "Maps" at bounding box center [738, 33] width 23 height 10
